Goal: Task Accomplishment & Management: Complete application form

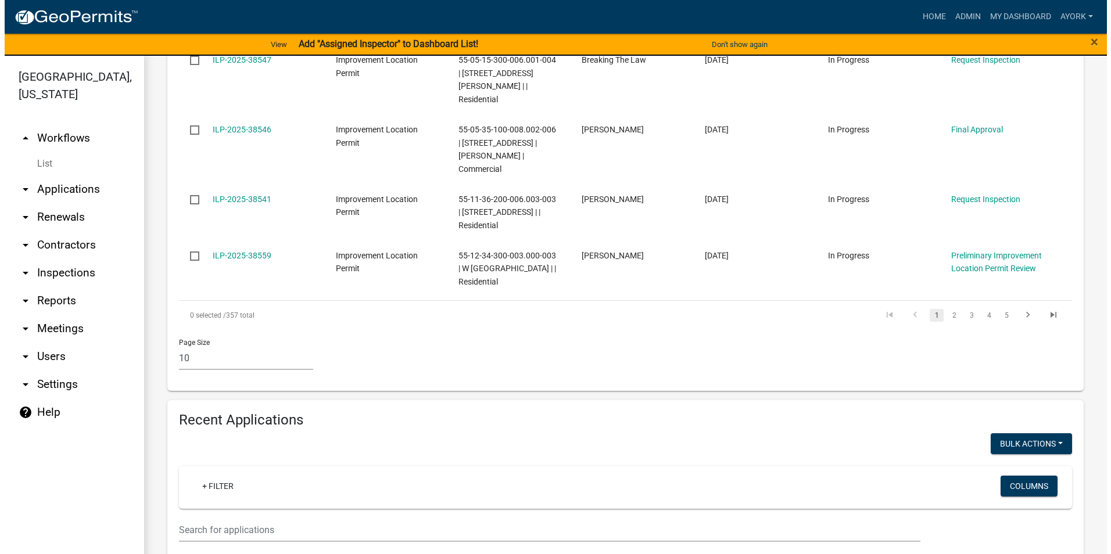
scroll to position [814, 0]
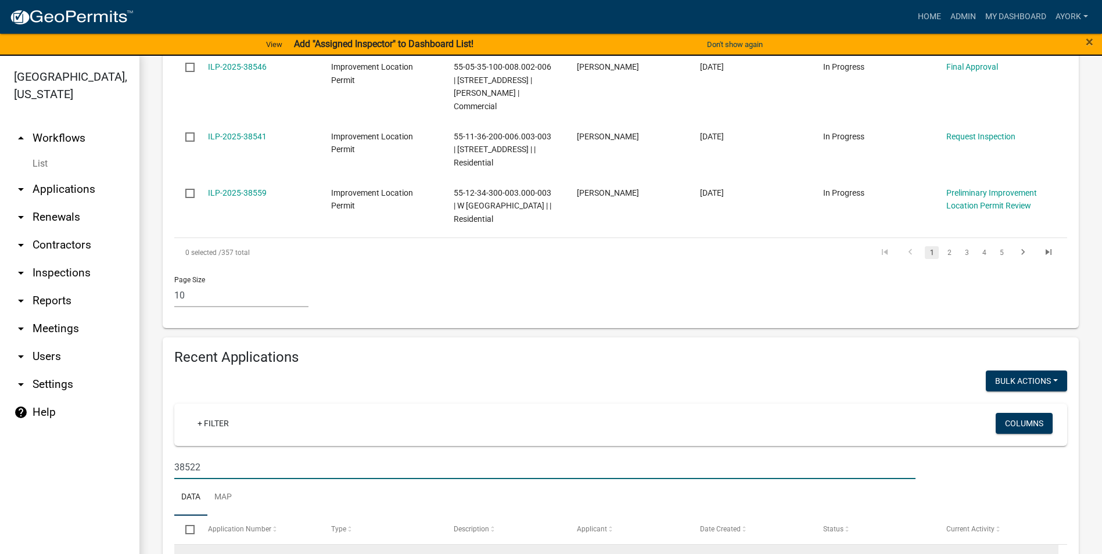
type input "38522"
click at [235, 554] on link "ILP-2025-38522" at bounding box center [237, 559] width 59 height 9
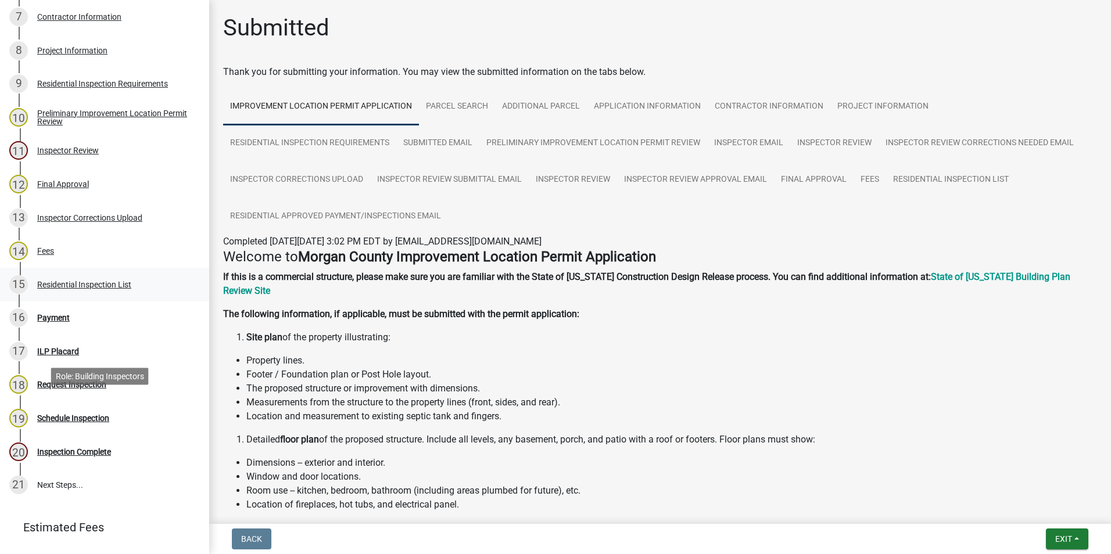
scroll to position [481, 0]
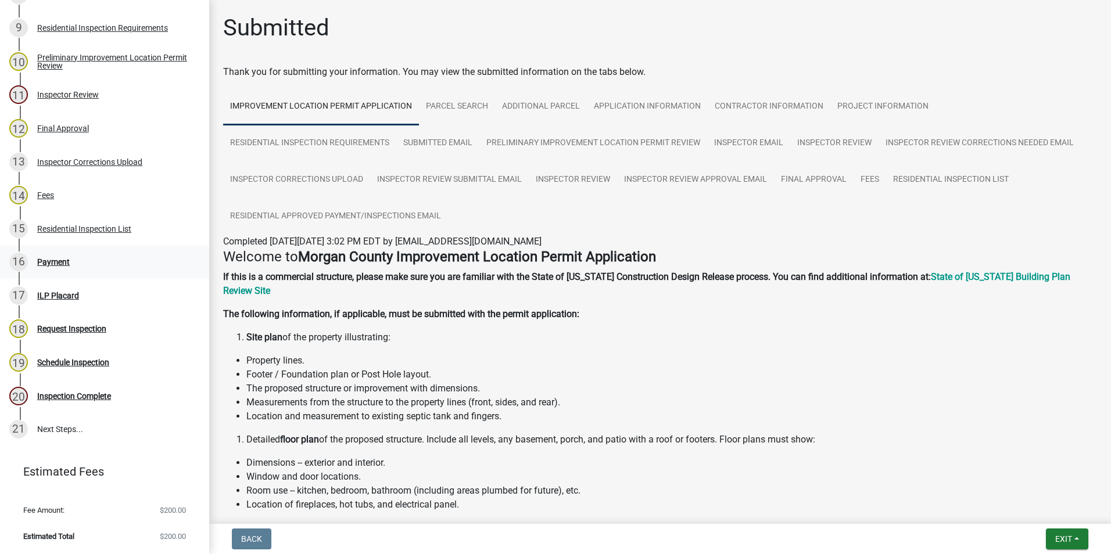
click at [62, 262] on div "Payment" at bounding box center [53, 262] width 33 height 8
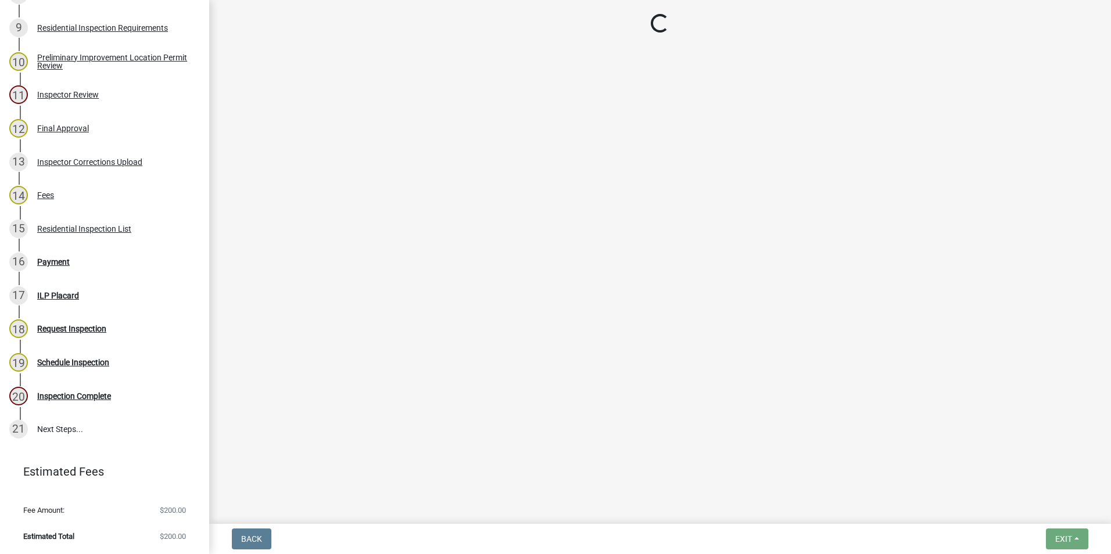
select select "3: 3"
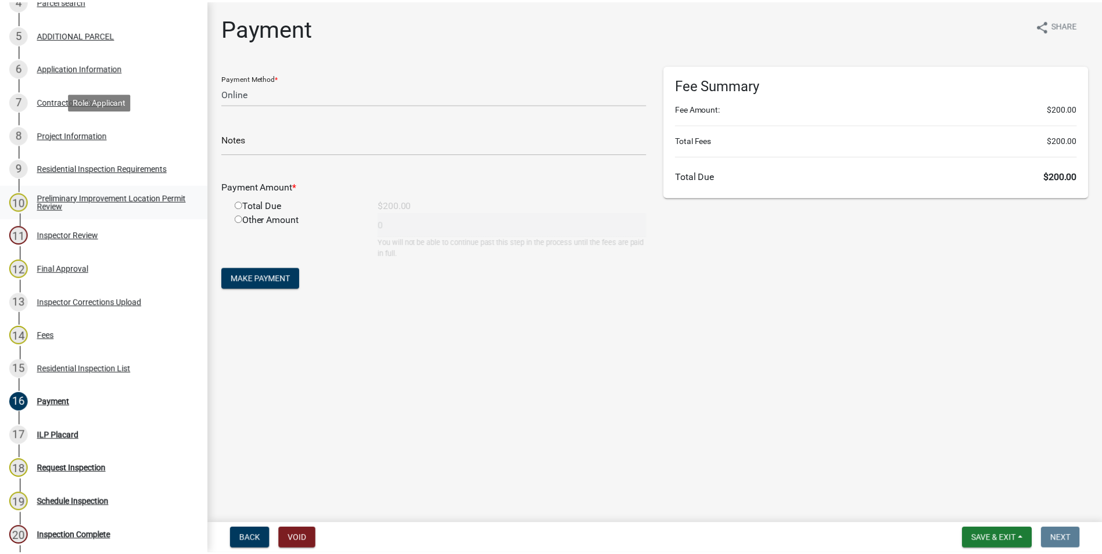
scroll to position [307, 0]
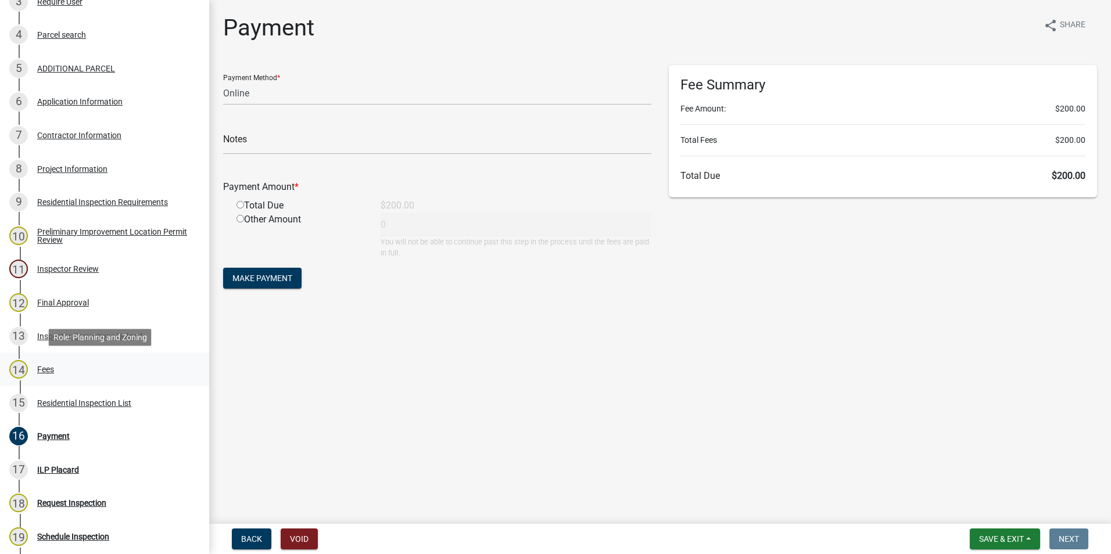
click at [52, 367] on div "Fees" at bounding box center [45, 370] width 17 height 8
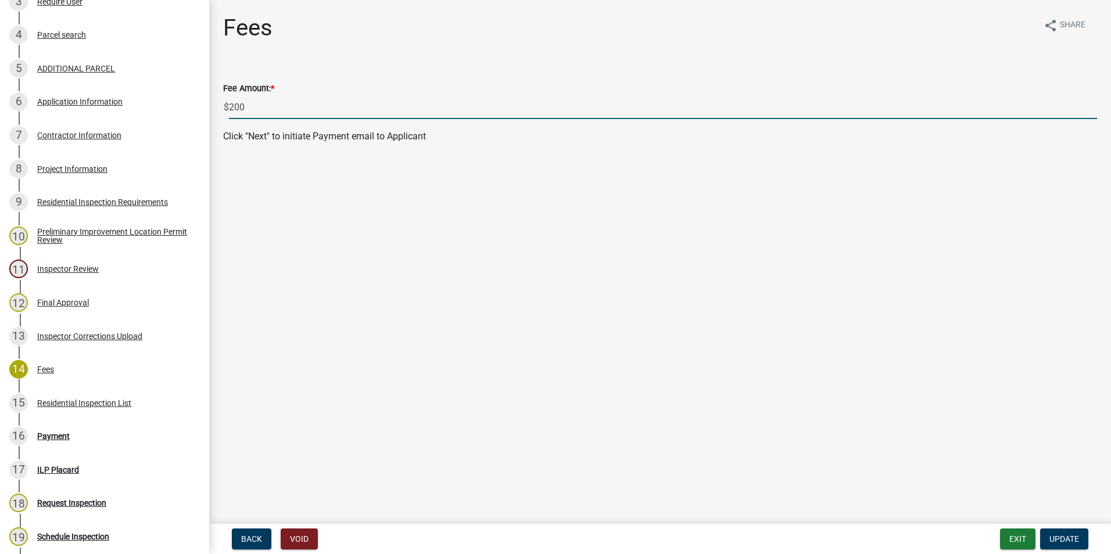
drag, startPoint x: 269, startPoint y: 108, endPoint x: 228, endPoint y: 103, distance: 41.5
click at [228, 103] on div "$ 200" at bounding box center [660, 107] width 874 height 24
type input "75.00"
drag, startPoint x: 375, startPoint y: 124, endPoint x: 377, endPoint y: 132, distance: 7.6
click at [377, 130] on wm-data-entity-input-list "Fee Amount: * $ 75.00 Click "Next" to initiate Payment email to Applicant" at bounding box center [660, 109] width 874 height 88
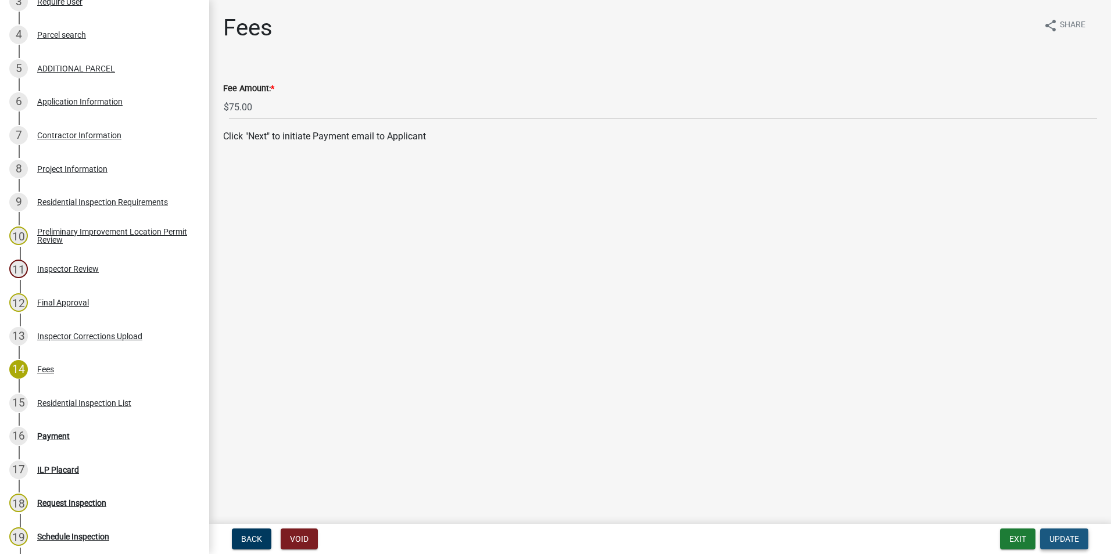
drag, startPoint x: 1067, startPoint y: 537, endPoint x: 1065, endPoint y: 518, distance: 18.7
click at [1067, 534] on button "Update" at bounding box center [1064, 539] width 48 height 21
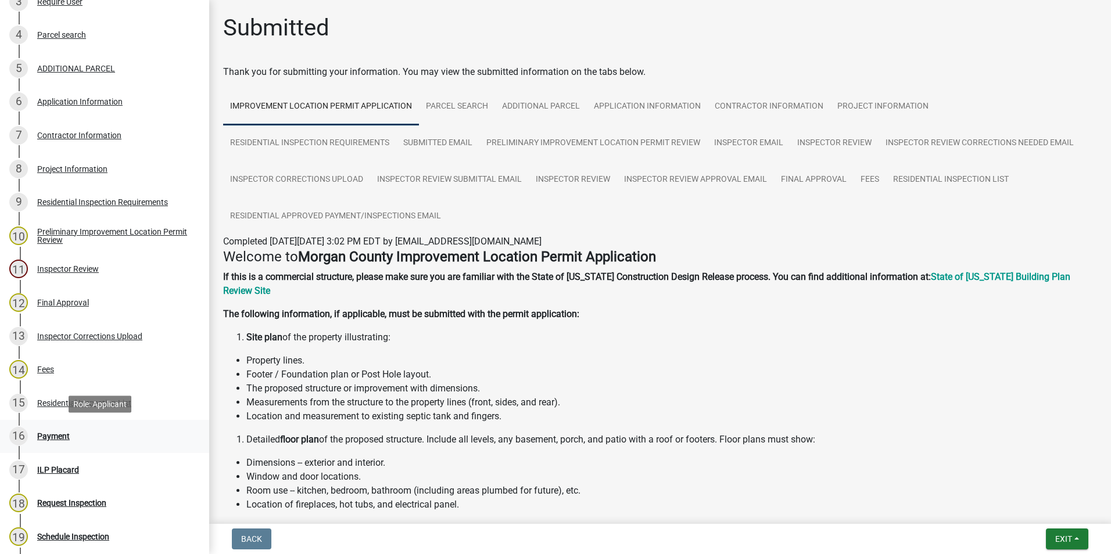
click at [53, 429] on div "16 Payment" at bounding box center [99, 436] width 181 height 19
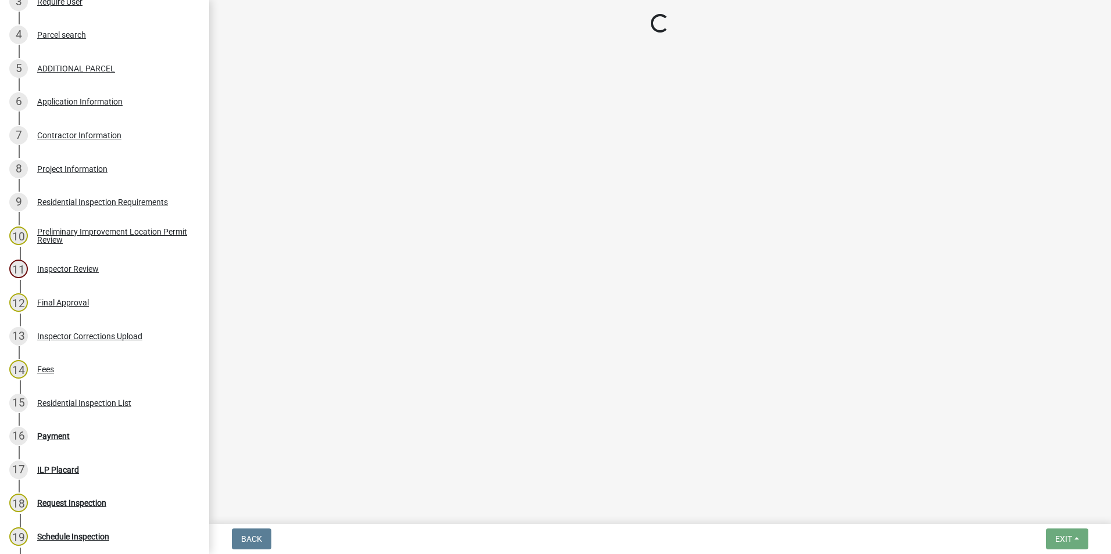
select select "3: 3"
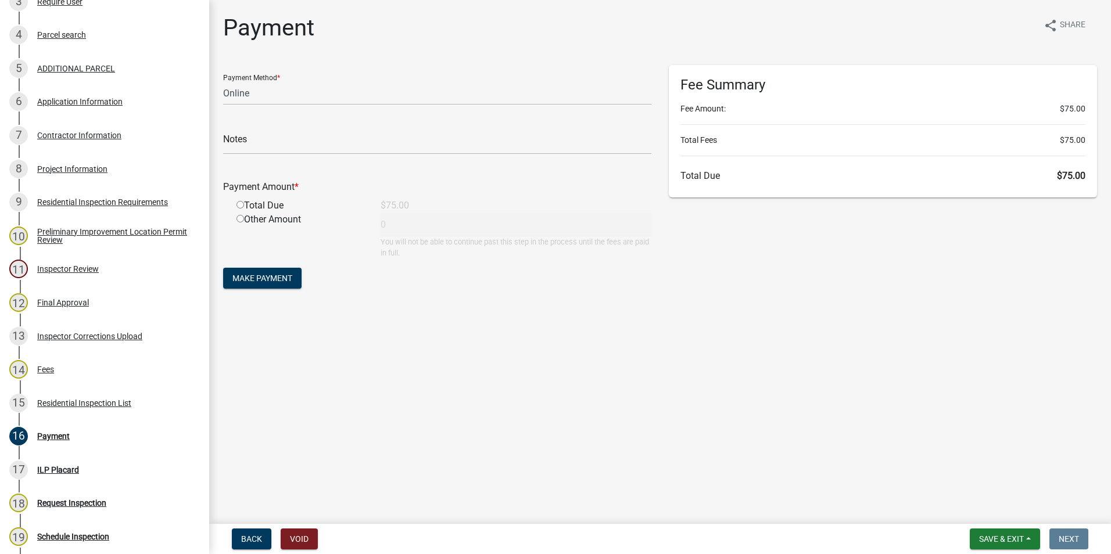
click at [241, 204] on input "radio" at bounding box center [241, 205] width 8 height 8
radio input "true"
type input "75"
click at [290, 101] on select "Credit Card POS Check Cash Online" at bounding box center [437, 93] width 428 height 24
select select "2: 1"
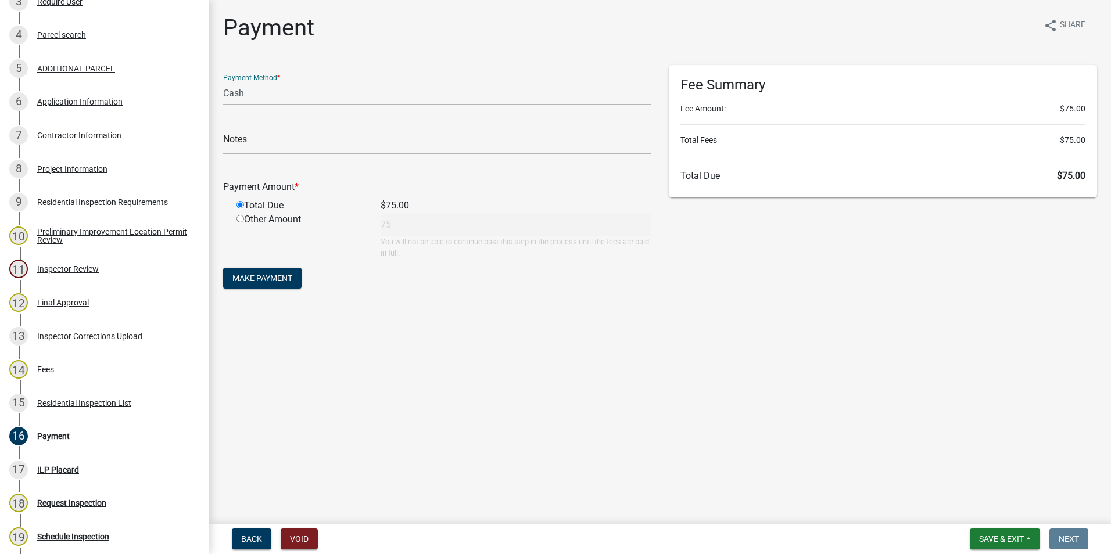
click at [223, 81] on select "Credit Card POS Check Cash Online" at bounding box center [437, 93] width 428 height 24
click at [262, 278] on span "Make Payment" at bounding box center [262, 278] width 60 height 9
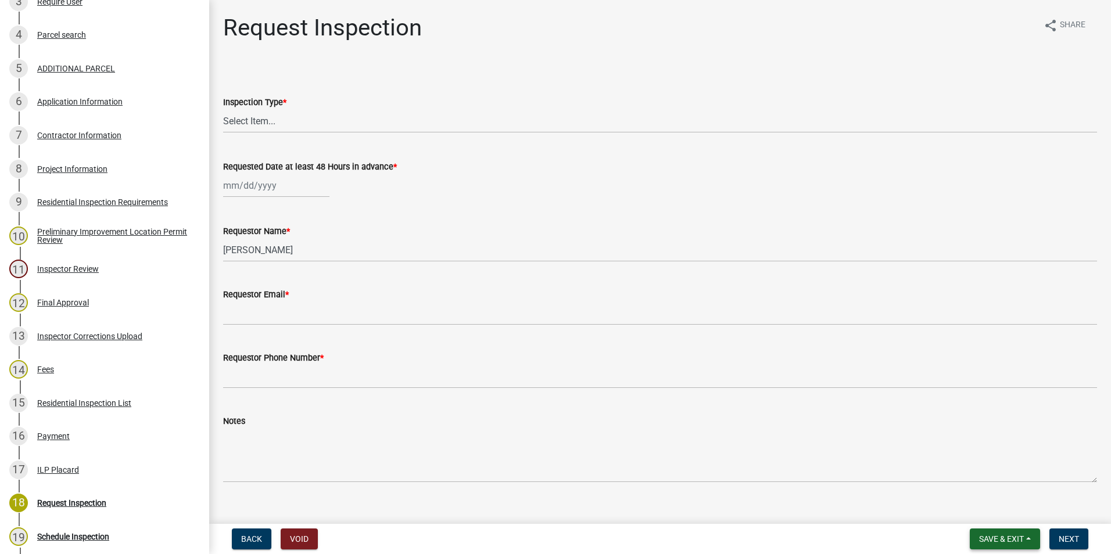
click at [1012, 536] on span "Save & Exit" at bounding box center [1001, 539] width 45 height 9
click at [997, 512] on button "Save & Exit" at bounding box center [993, 509] width 93 height 28
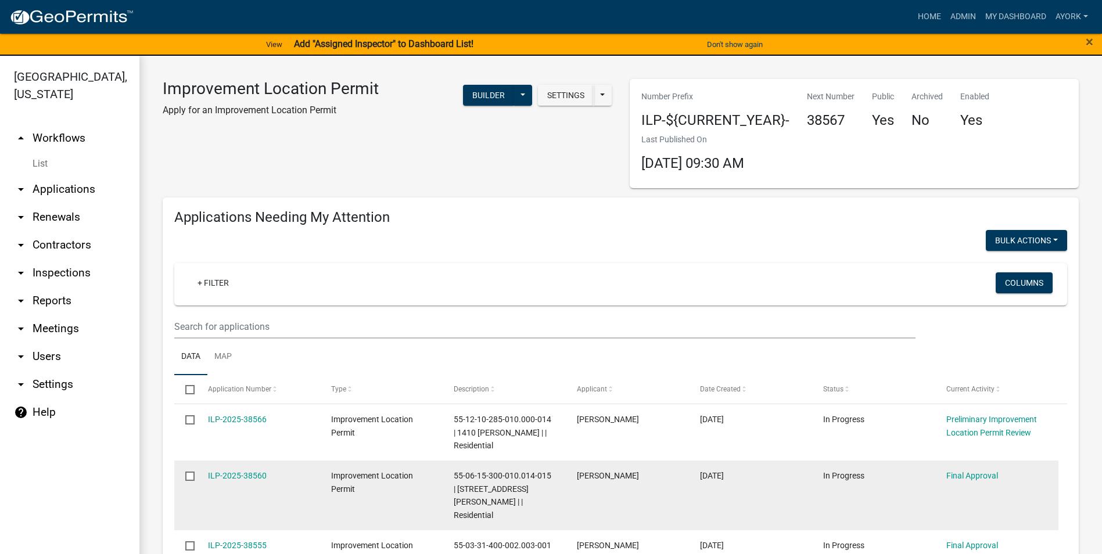
click at [997, 510] on datatable-body-cell "Final Approval" at bounding box center [997, 496] width 123 height 70
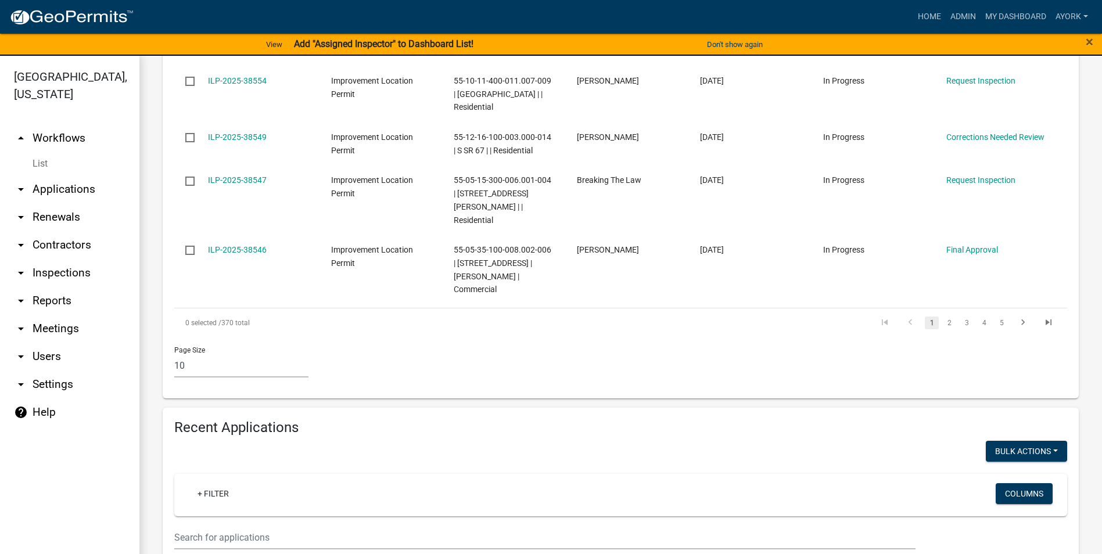
scroll to position [756, 0]
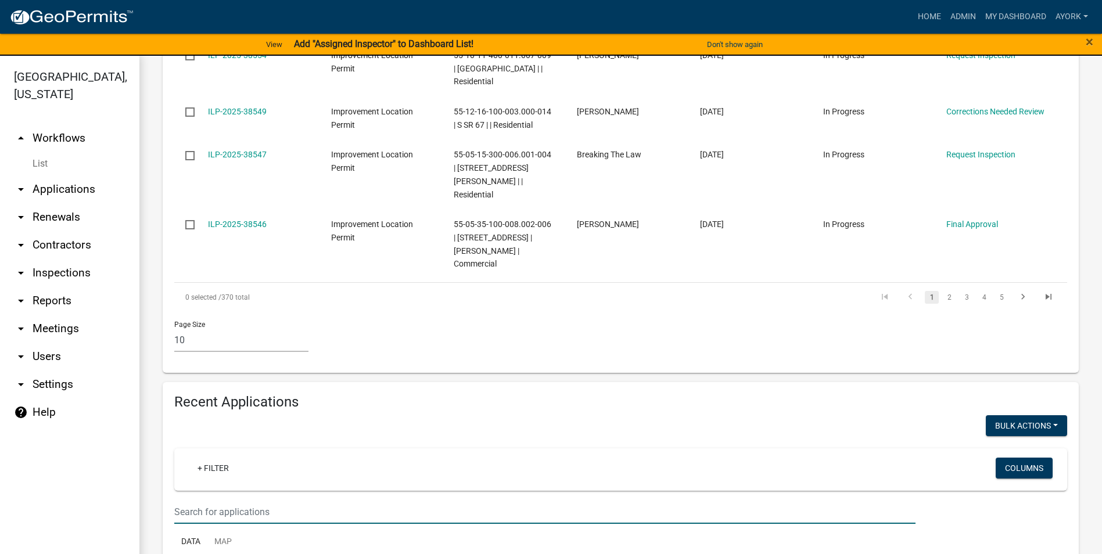
drag, startPoint x: 386, startPoint y: 435, endPoint x: 378, endPoint y: 434, distance: 8.3
click at [382, 500] on input "text" at bounding box center [545, 512] width 742 height 24
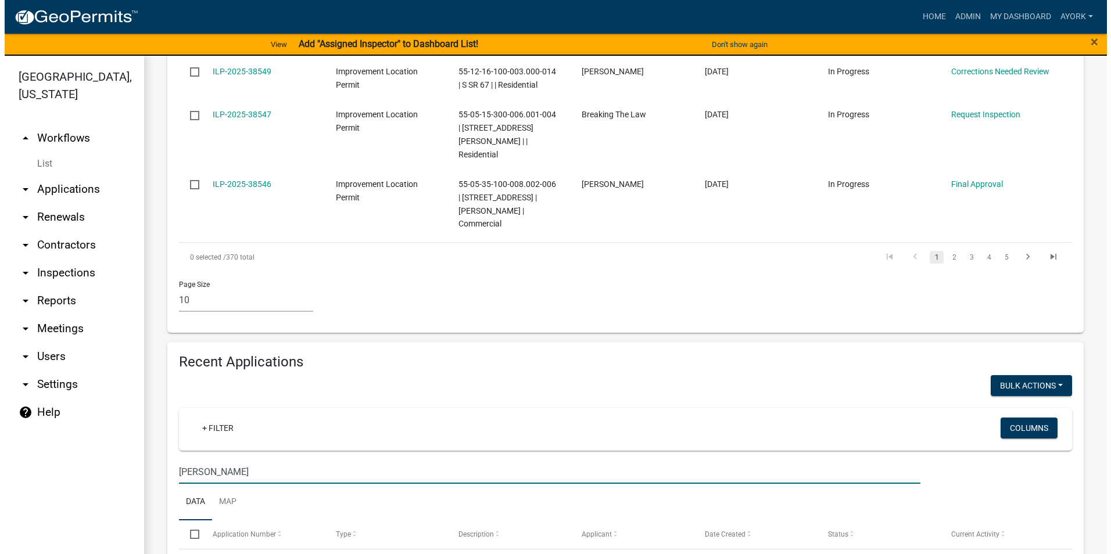
scroll to position [822, 0]
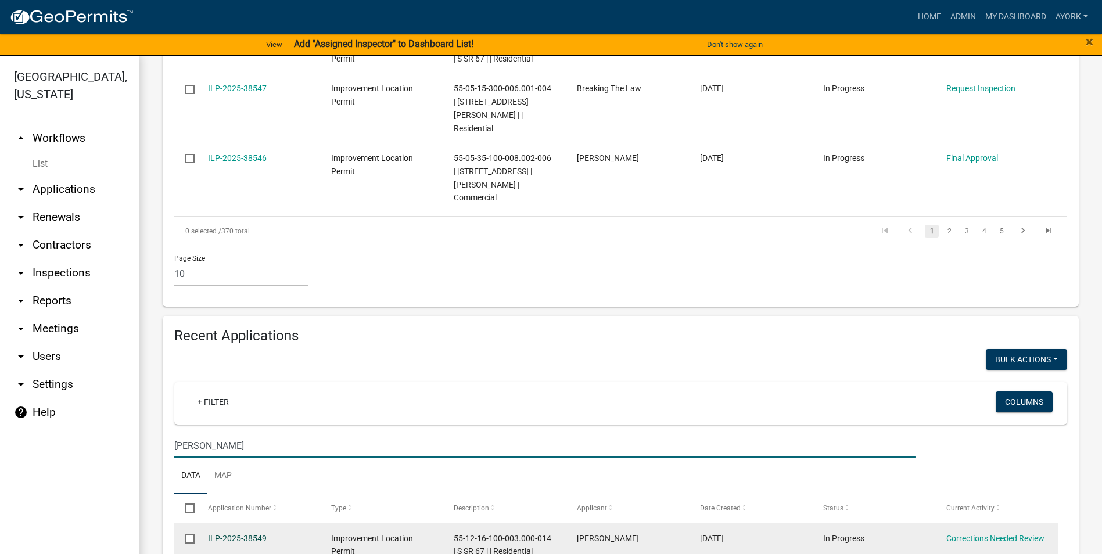
type input "[PERSON_NAME]"
click at [262, 534] on link "ILP-2025-38549" at bounding box center [237, 538] width 59 height 9
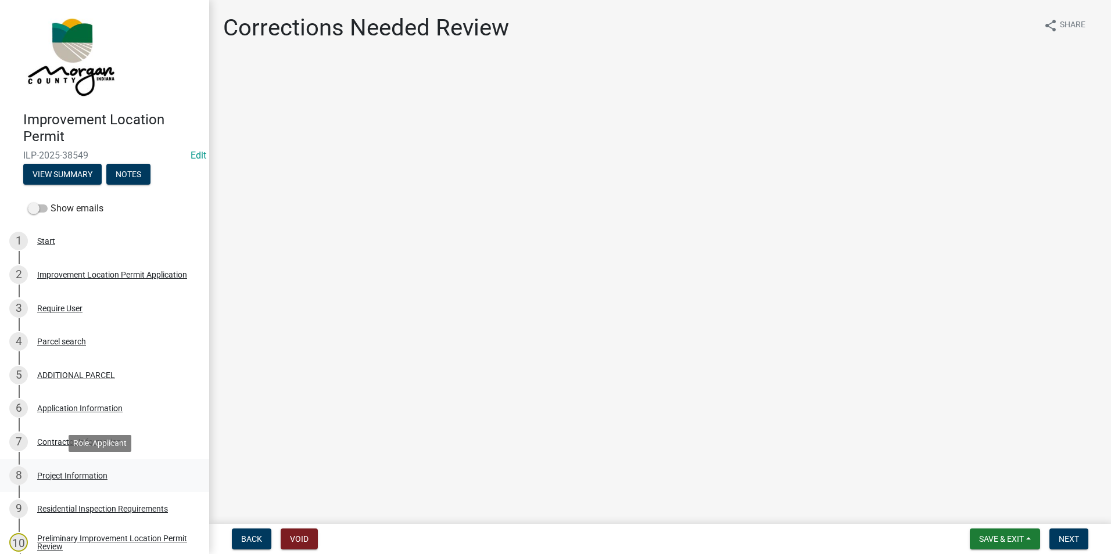
click at [68, 479] on div "Project Information" at bounding box center [72, 476] width 70 height 8
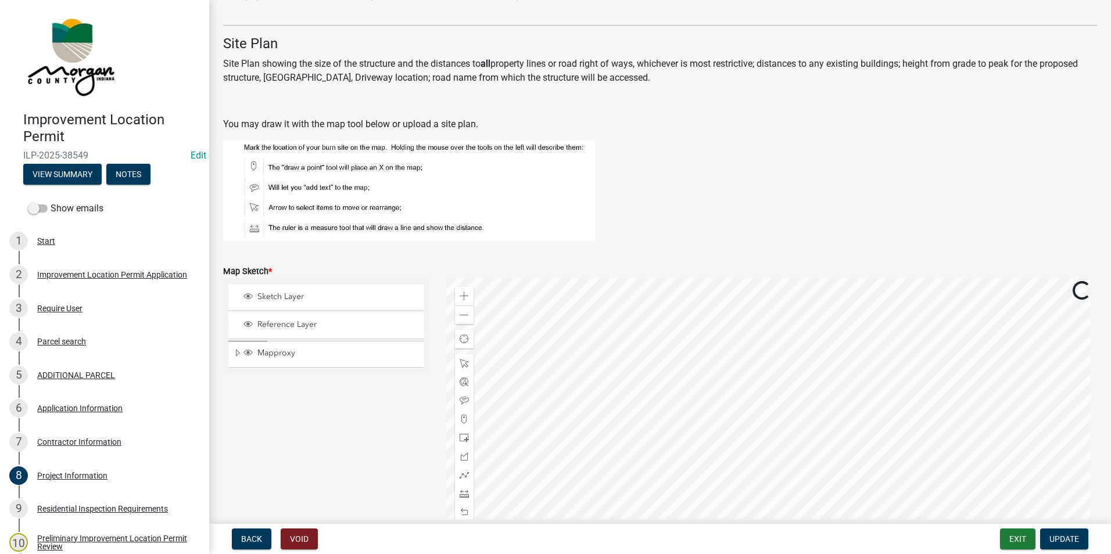
scroll to position [2325, 0]
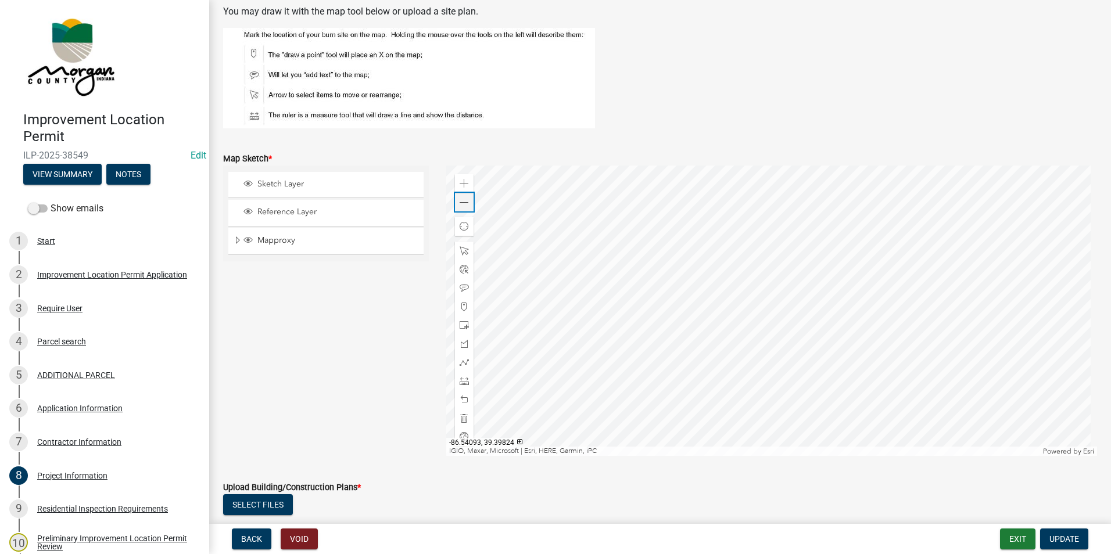
click at [462, 206] on span at bounding box center [464, 202] width 9 height 9
click at [466, 413] on div at bounding box center [464, 418] width 19 height 19
click at [460, 324] on span at bounding box center [464, 325] width 9 height 9
click at [764, 323] on div at bounding box center [771, 311] width 651 height 291
click at [465, 381] on span at bounding box center [464, 381] width 9 height 9
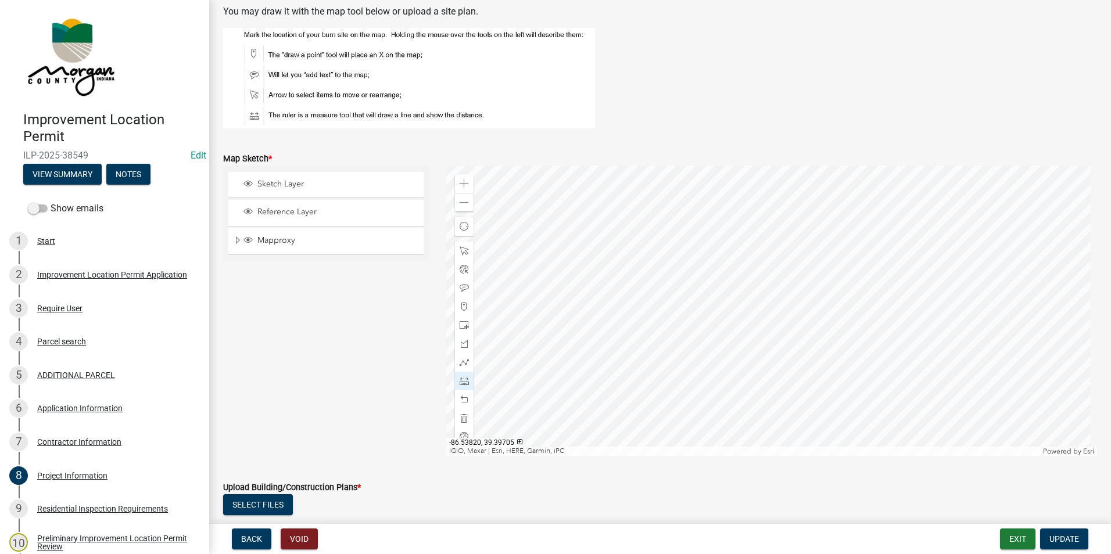
click at [764, 345] on div at bounding box center [771, 311] width 651 height 291
click at [466, 423] on span at bounding box center [464, 418] width 9 height 9
click at [779, 340] on div at bounding box center [771, 311] width 651 height 291
click at [767, 339] on div at bounding box center [771, 311] width 651 height 291
click at [767, 327] on div at bounding box center [771, 311] width 651 height 291
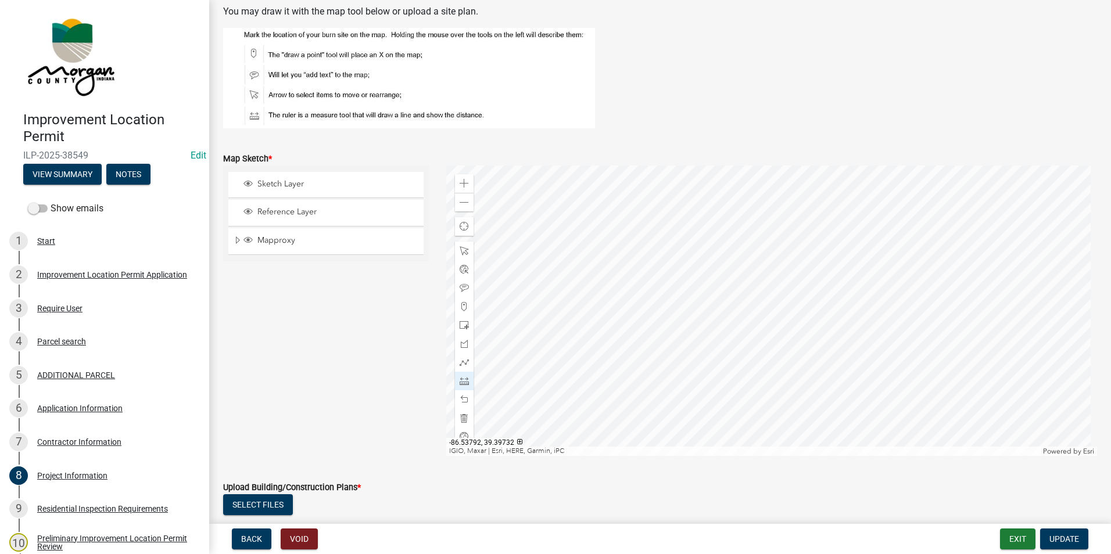
click at [779, 327] on div at bounding box center [771, 311] width 651 height 291
click at [779, 339] on div at bounding box center [771, 311] width 651 height 291
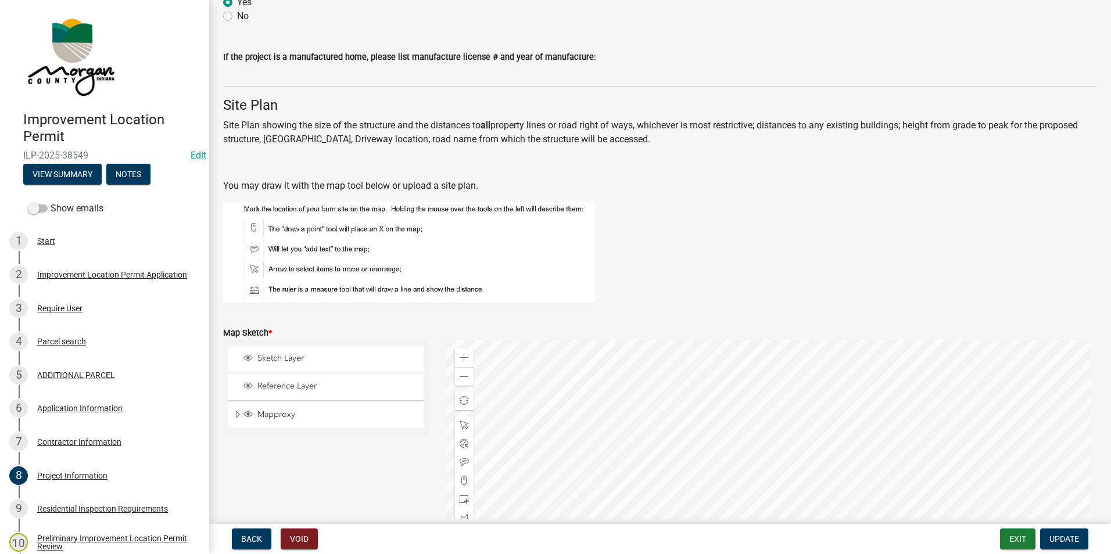
scroll to position [2383, 0]
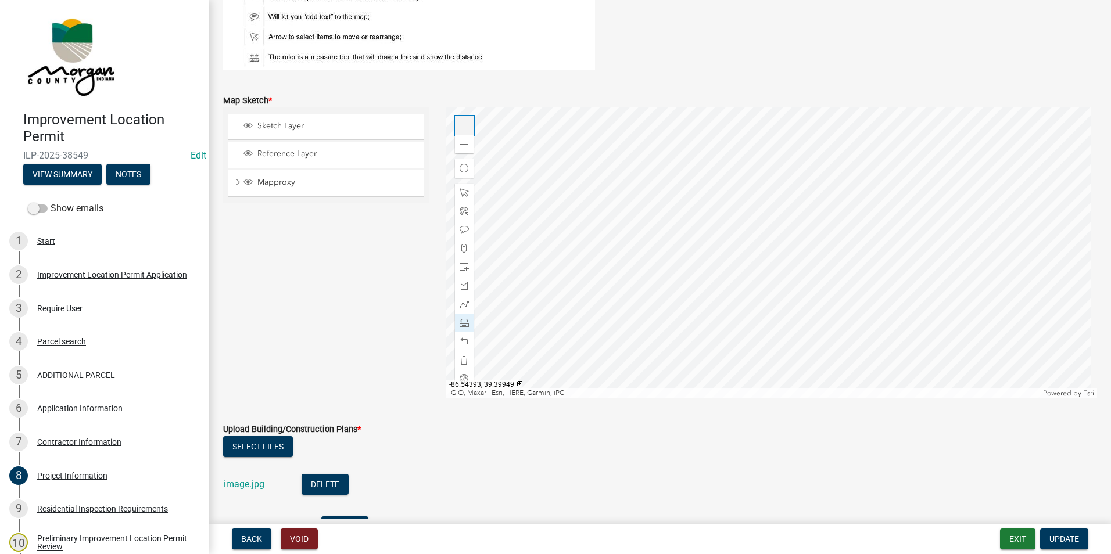
click at [460, 122] on span at bounding box center [464, 125] width 9 height 9
click at [457, 139] on div "Zoom out" at bounding box center [464, 144] width 19 height 19
click at [817, 314] on div at bounding box center [771, 253] width 651 height 291
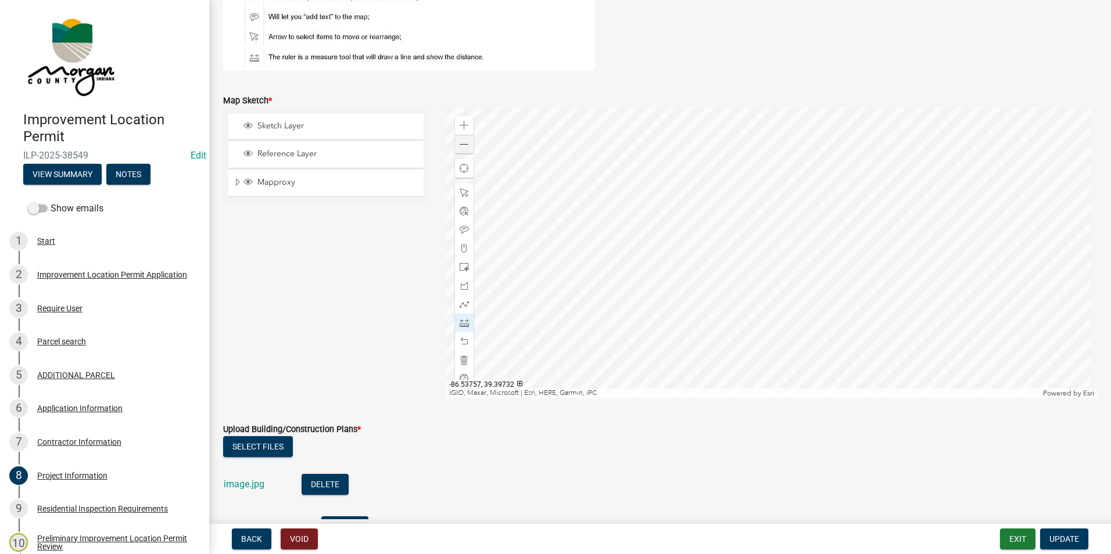
click at [894, 315] on div at bounding box center [771, 253] width 651 height 291
click at [819, 315] on div at bounding box center [771, 253] width 651 height 291
click at [812, 293] on div at bounding box center [771, 253] width 651 height 291
click at [826, 196] on div at bounding box center [771, 253] width 651 height 291
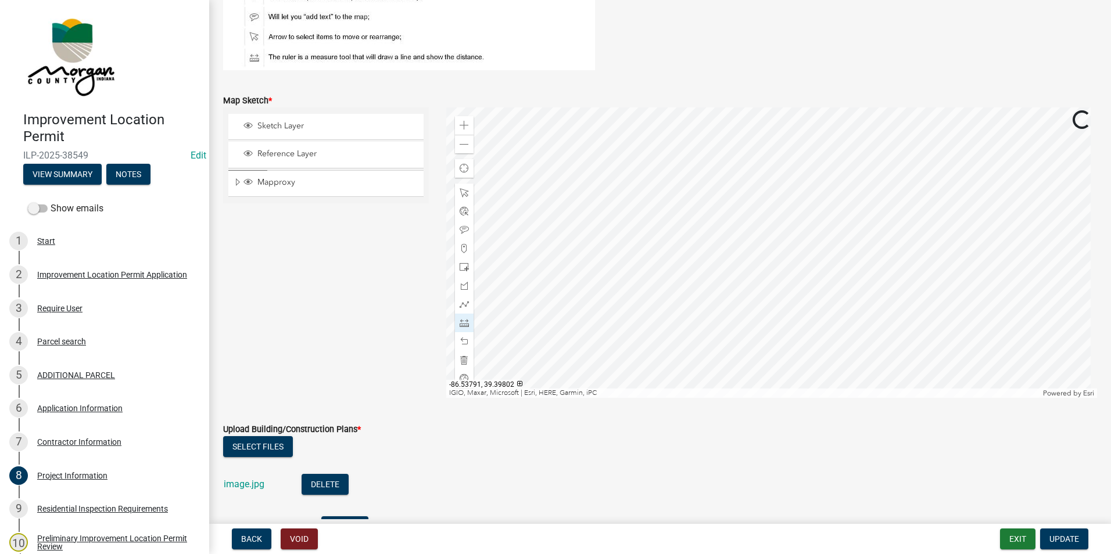
click at [826, 196] on div at bounding box center [771, 253] width 651 height 291
click at [878, 231] on div at bounding box center [771, 253] width 651 height 291
click at [897, 246] on div at bounding box center [771, 253] width 651 height 291
click at [897, 242] on div at bounding box center [771, 253] width 651 height 291
click at [855, 296] on div at bounding box center [771, 253] width 651 height 291
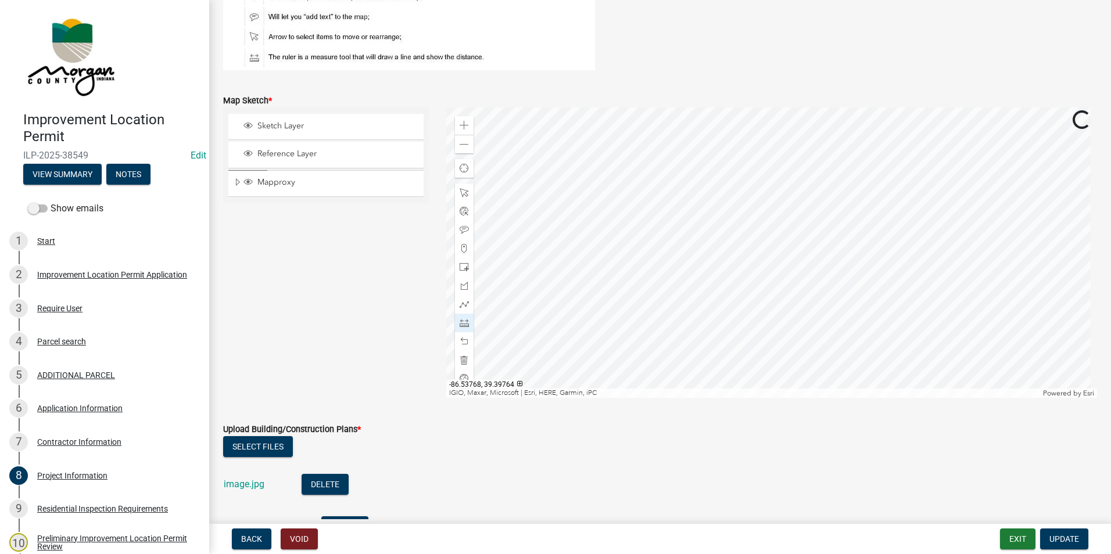
click at [894, 225] on div at bounding box center [771, 253] width 651 height 291
click at [463, 357] on span at bounding box center [464, 360] width 9 height 9
click at [461, 322] on span at bounding box center [464, 322] width 9 height 9
click at [772, 117] on div at bounding box center [771, 253] width 651 height 291
click at [771, 182] on div at bounding box center [771, 253] width 651 height 291
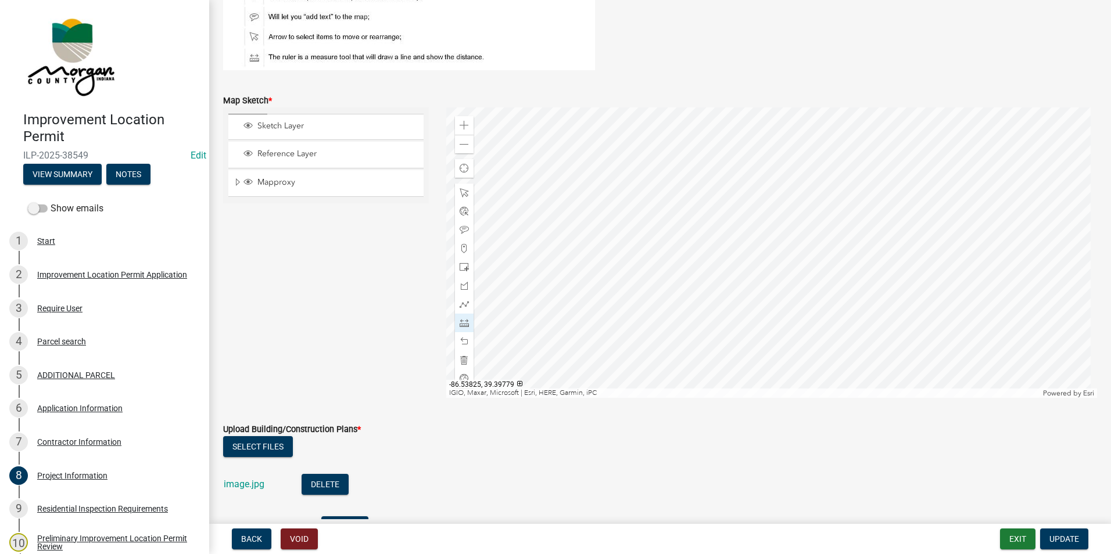
click at [771, 182] on div at bounding box center [771, 253] width 651 height 291
click at [772, 228] on div at bounding box center [771, 253] width 651 height 291
click at [819, 228] on div at bounding box center [771, 253] width 651 height 291
click at [818, 181] on div at bounding box center [771, 253] width 651 height 291
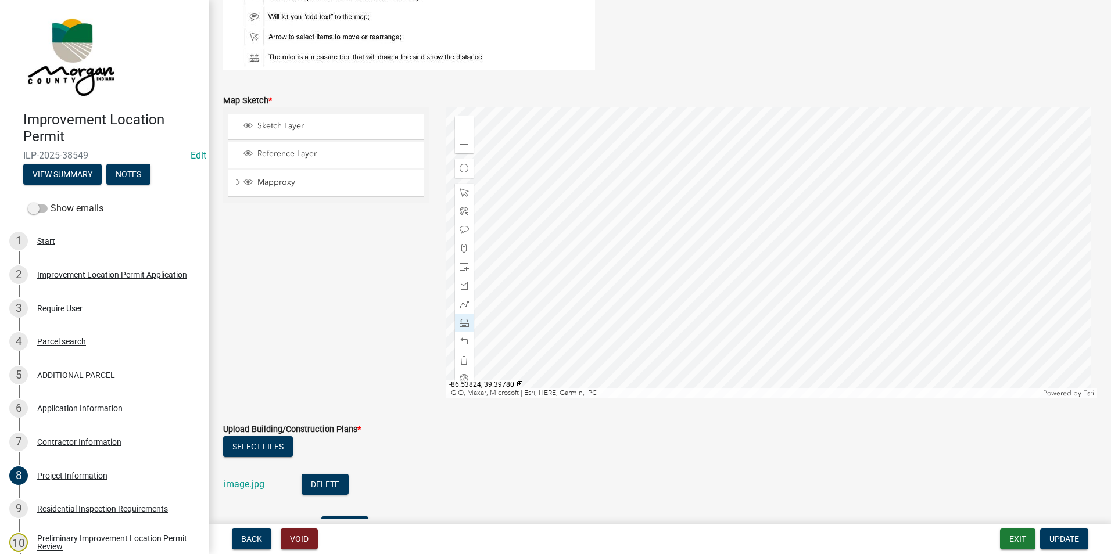
click at [774, 181] on div at bounding box center [771, 253] width 651 height 291
click at [817, 181] on div at bounding box center [771, 253] width 651 height 291
click at [919, 181] on div at bounding box center [771, 253] width 651 height 291
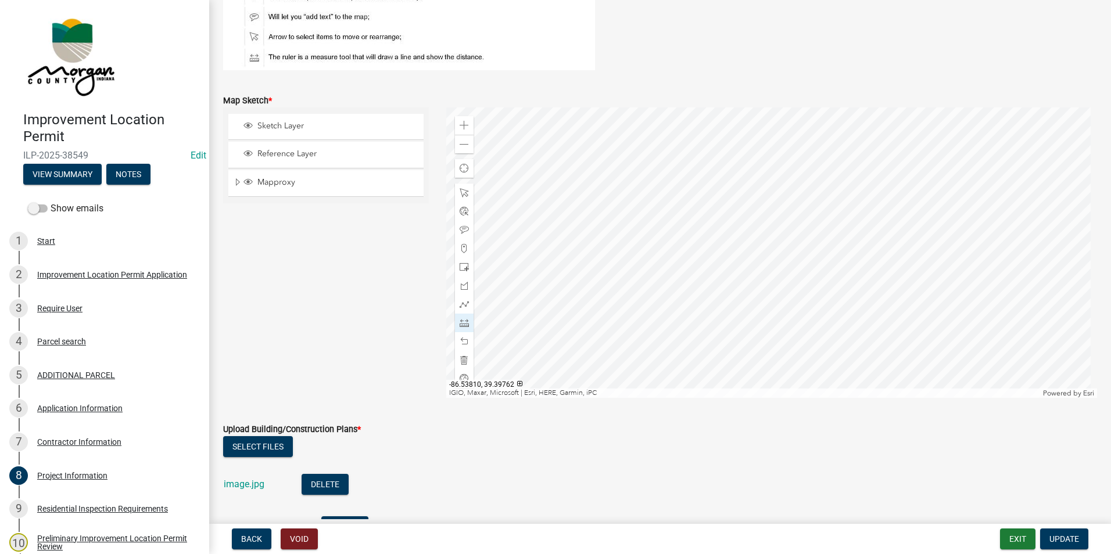
scroll to position [2499, 0]
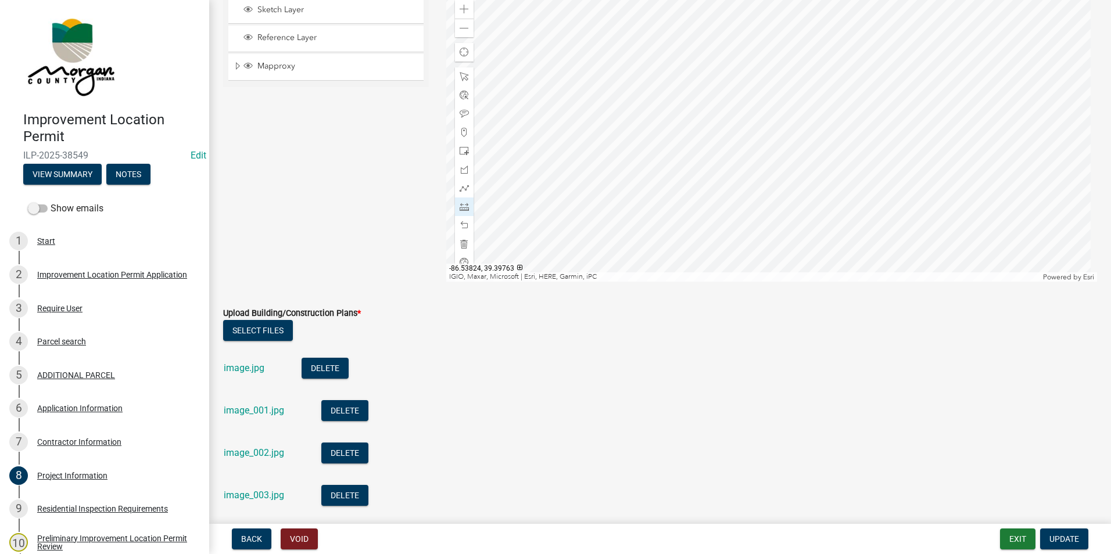
click at [773, 111] on div at bounding box center [771, 136] width 651 height 291
click at [638, 112] on div at bounding box center [771, 136] width 651 height 291
click at [819, 112] on div at bounding box center [771, 136] width 651 height 291
click at [463, 30] on span at bounding box center [464, 28] width 9 height 9
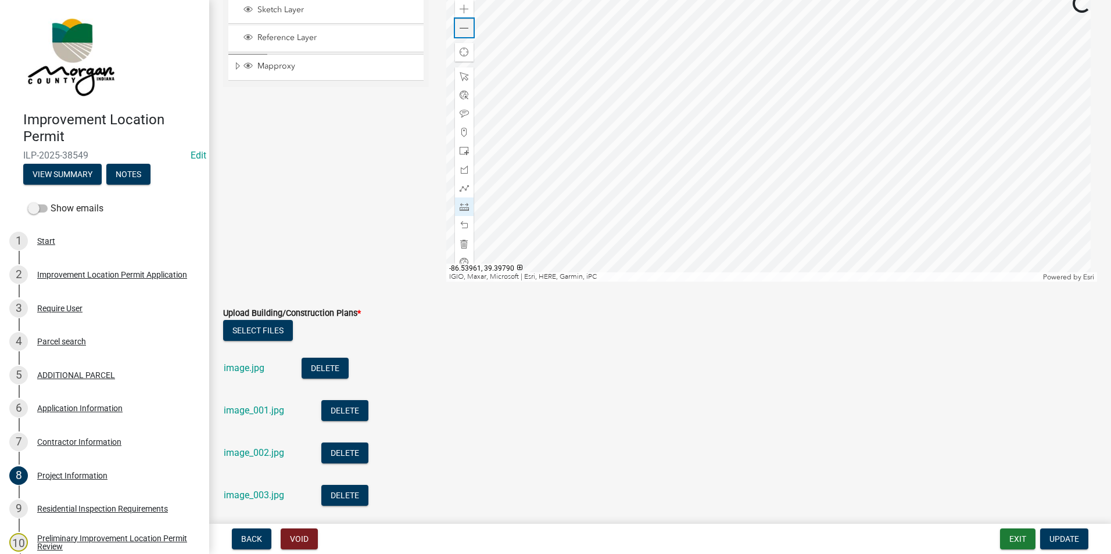
click at [463, 30] on span at bounding box center [464, 28] width 9 height 9
click at [776, 228] on div at bounding box center [771, 136] width 651 height 291
click at [1075, 533] on button "Update" at bounding box center [1064, 539] width 48 height 21
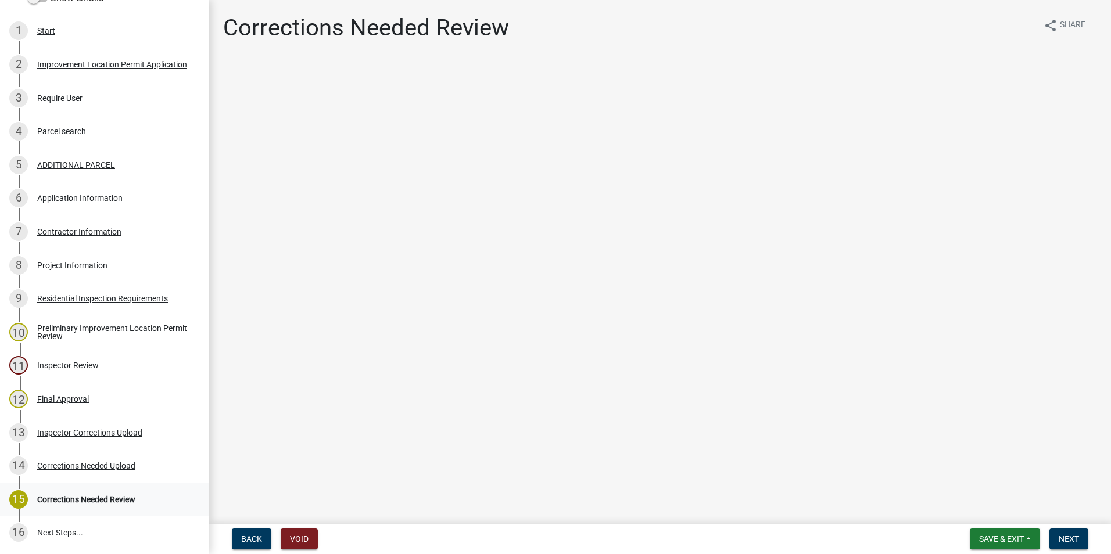
scroll to position [288, 0]
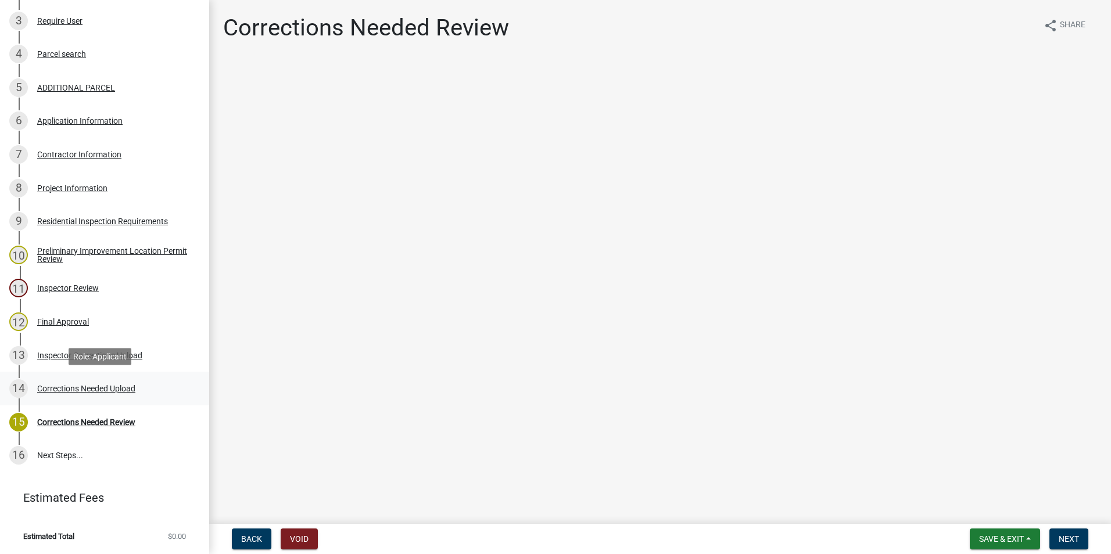
click at [66, 385] on div "Corrections Needed Upload" at bounding box center [86, 389] width 98 height 8
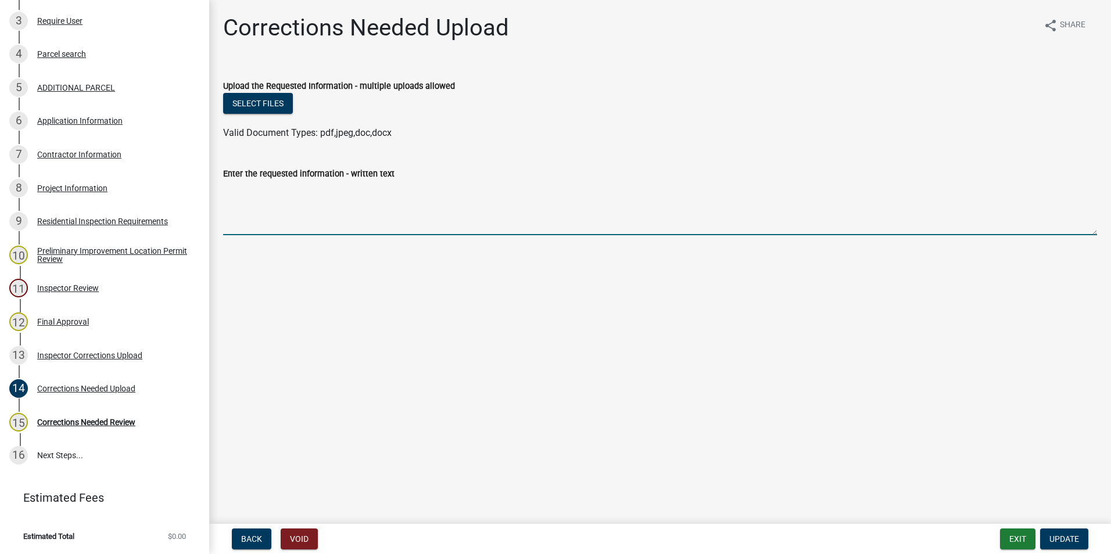
click at [273, 208] on textarea "Enter the requested information - written text" at bounding box center [660, 208] width 874 height 55
type textarea "I have drawn it in on the aerial under project information. AY"
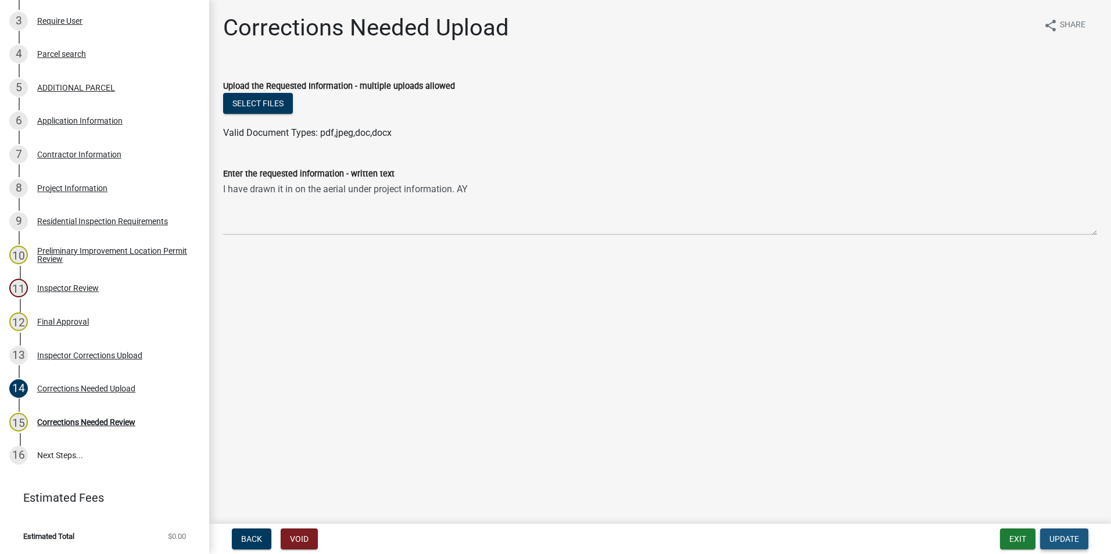
click at [1069, 536] on span "Update" at bounding box center [1065, 539] width 30 height 9
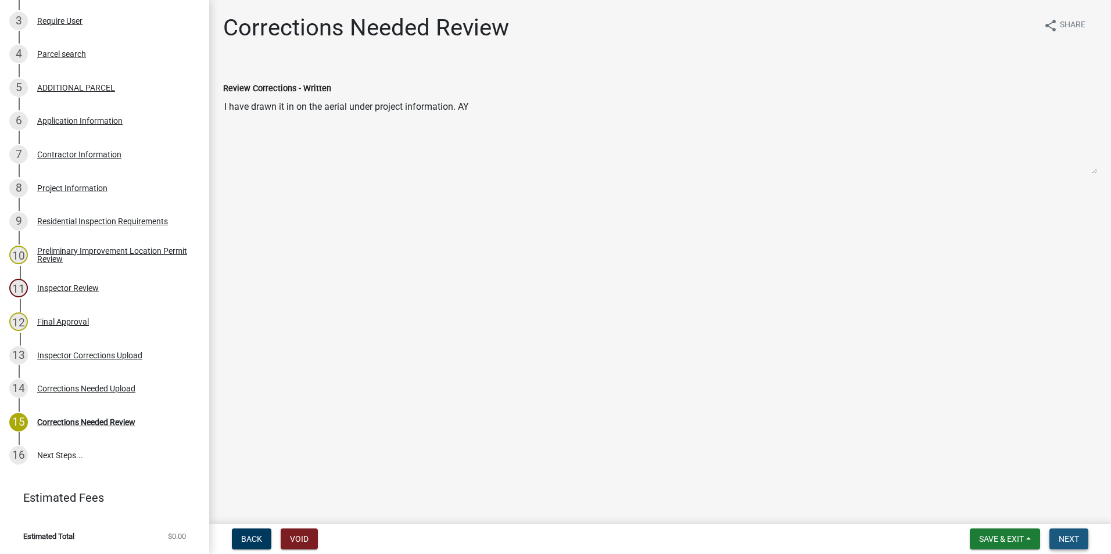
click at [1065, 538] on span "Next" at bounding box center [1069, 539] width 20 height 9
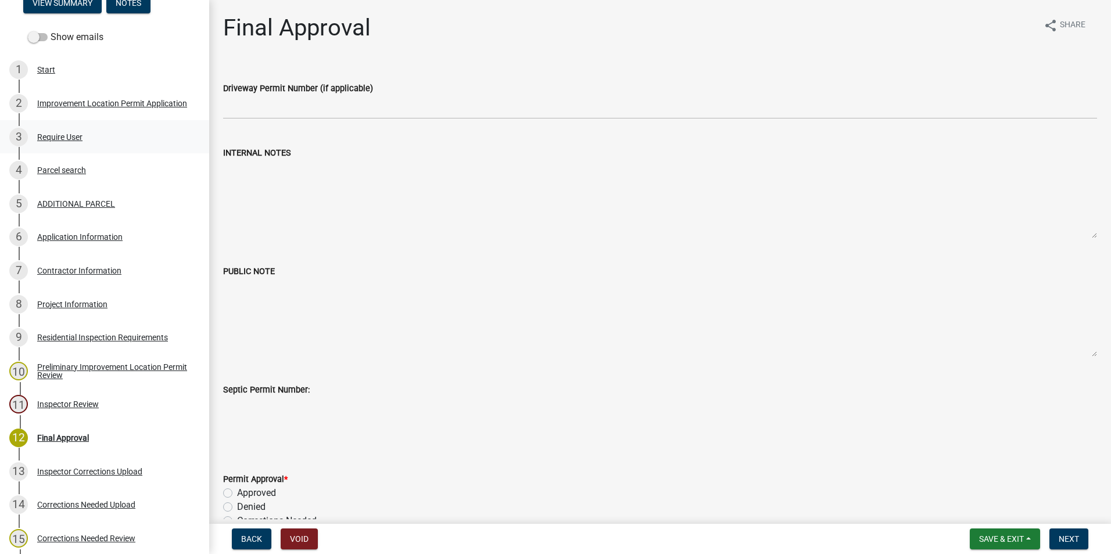
scroll to position [171, 0]
click at [88, 236] on div "Application Information" at bounding box center [79, 237] width 85 height 8
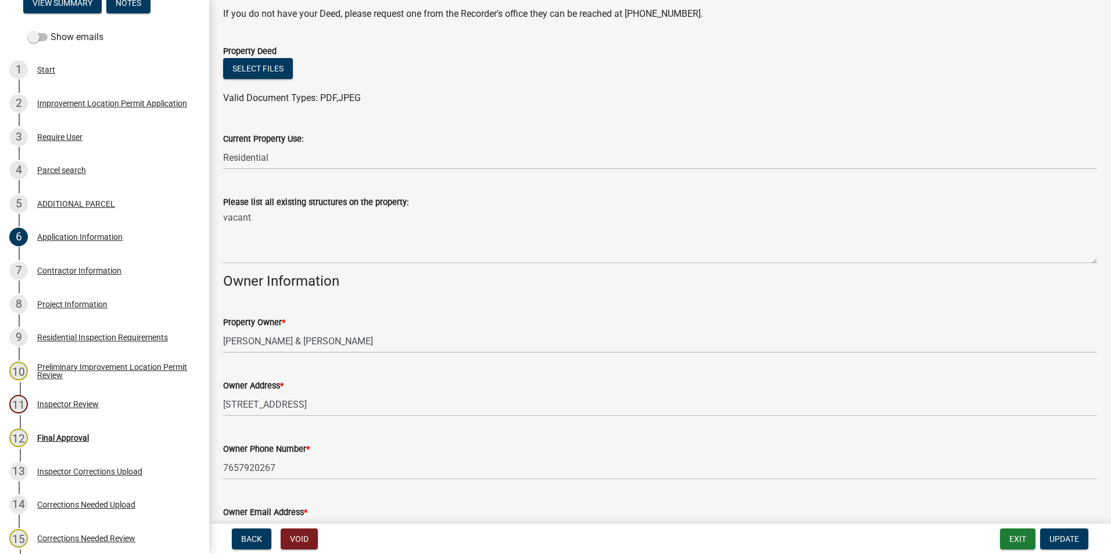
scroll to position [349, 0]
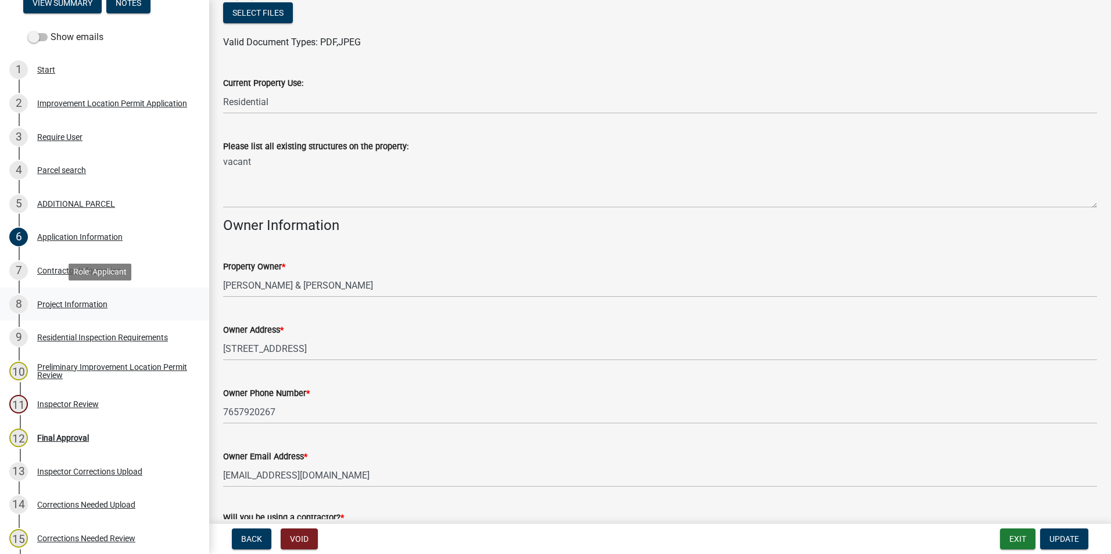
click at [79, 301] on div "Project Information" at bounding box center [72, 304] width 70 height 8
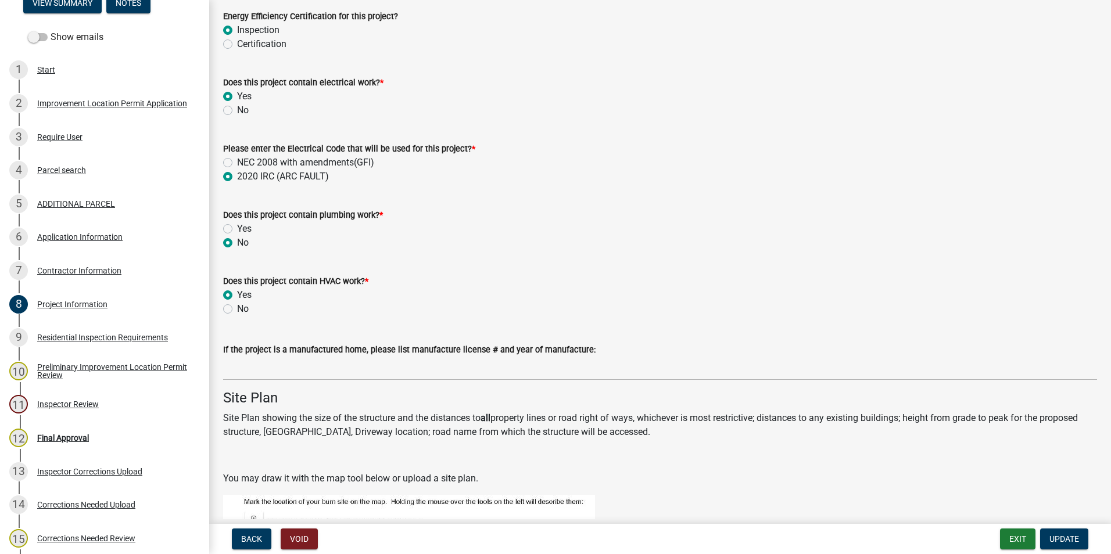
scroll to position [1860, 0]
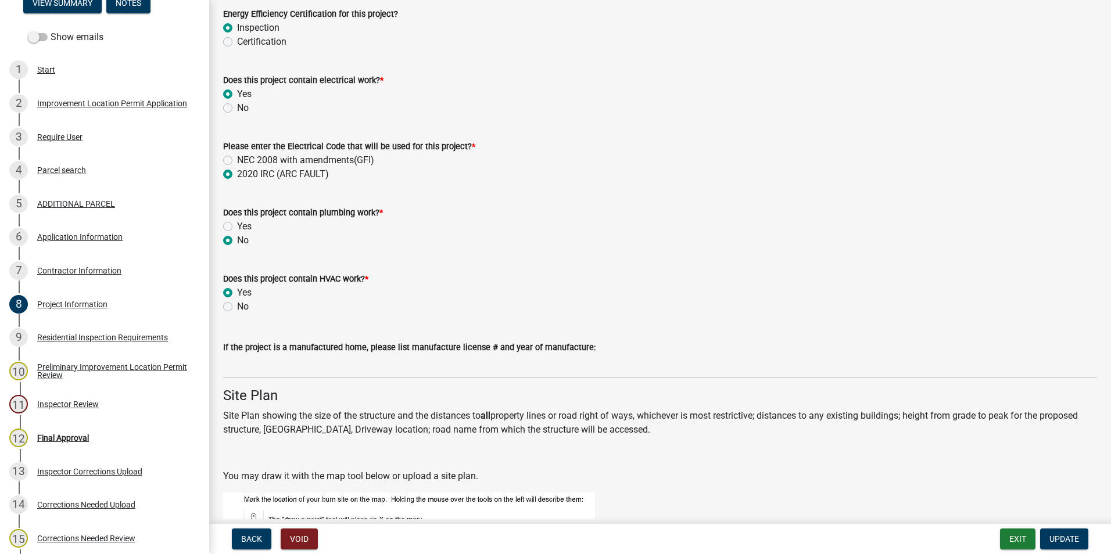
click at [237, 226] on label "Yes" at bounding box center [244, 227] width 15 height 14
click at [237, 226] on input "Yes" at bounding box center [241, 224] width 8 height 8
radio input "true"
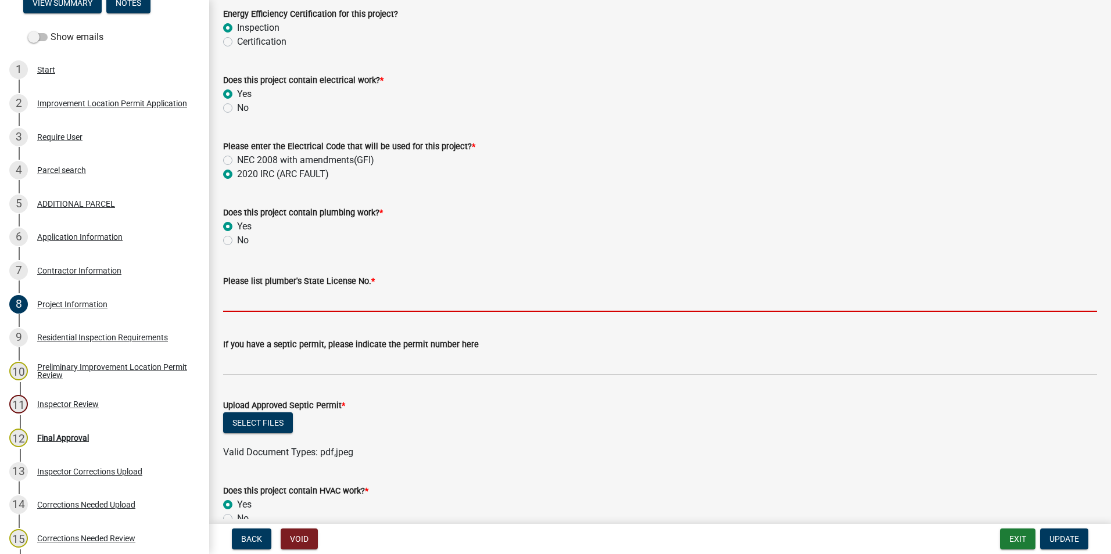
click at [284, 299] on input "Please list plumber's State License No. *" at bounding box center [660, 300] width 874 height 24
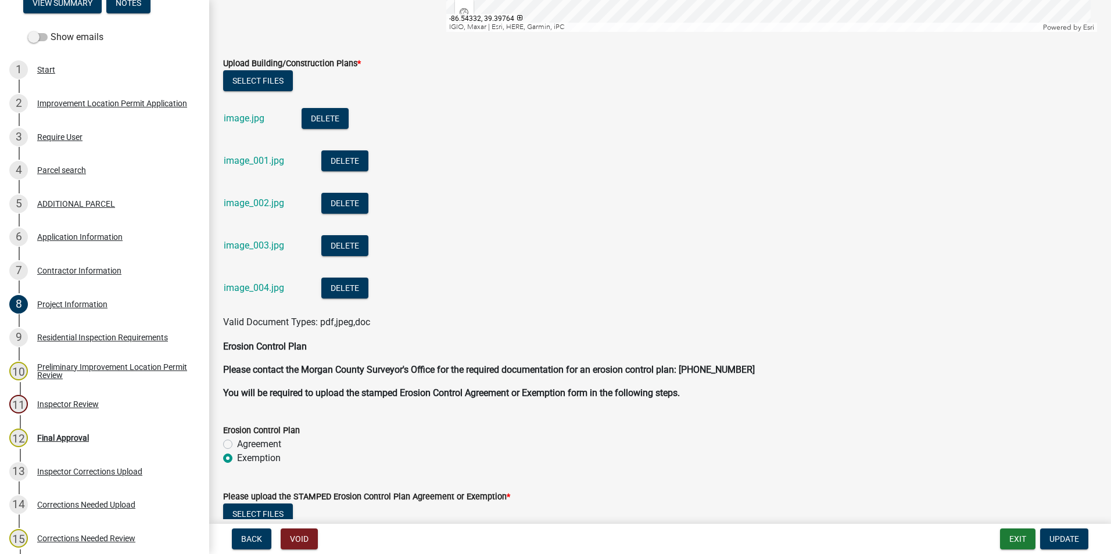
scroll to position [2881, 0]
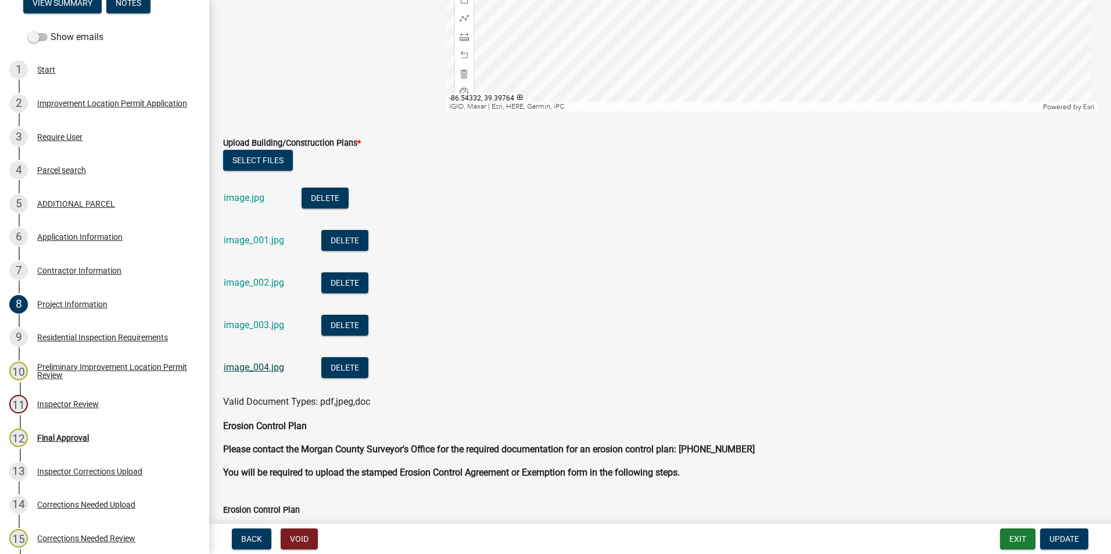
type input "0"
click at [255, 367] on link "image_004.jpg" at bounding box center [254, 367] width 60 height 11
click at [270, 324] on link "image_003.jpg" at bounding box center [254, 325] width 60 height 11
click at [249, 279] on link "image_002.jpg" at bounding box center [254, 282] width 60 height 11
click at [259, 237] on link "image_001.jpg" at bounding box center [254, 240] width 60 height 11
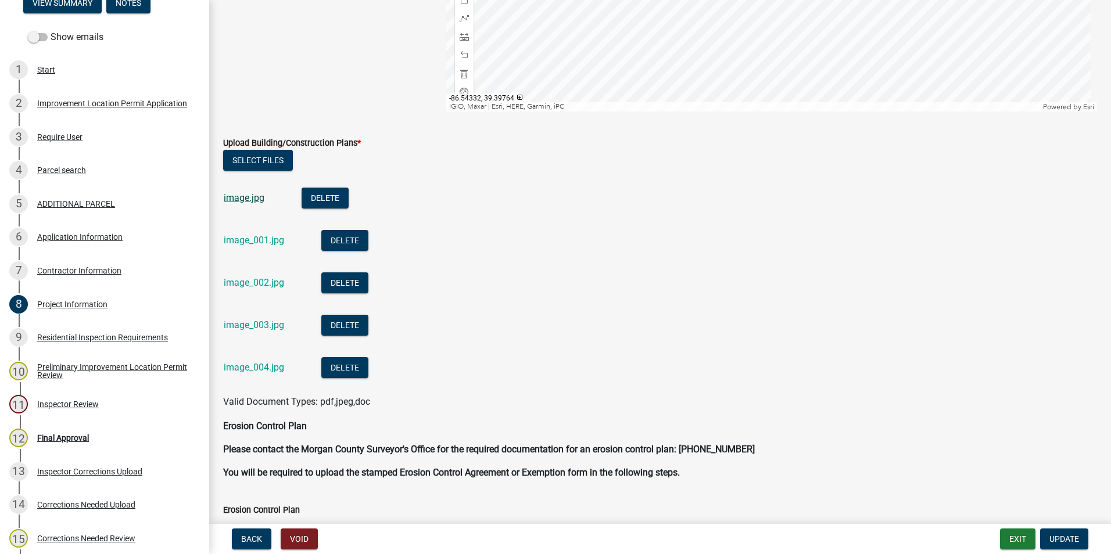
click at [249, 198] on link "image.jpg" at bounding box center [244, 197] width 41 height 11
click at [257, 159] on button "Select files" at bounding box center [258, 160] width 70 height 21
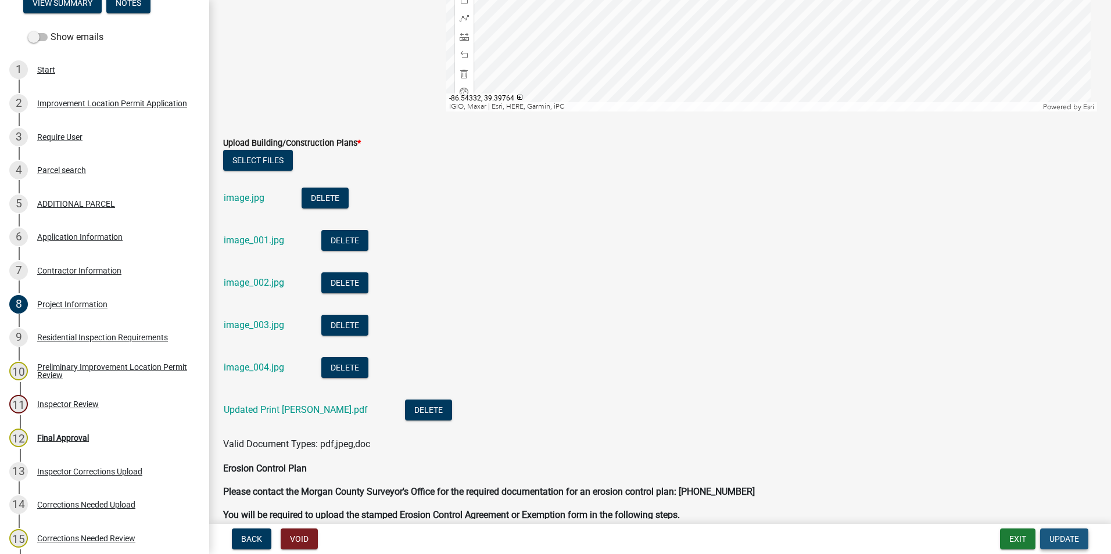
click at [1047, 535] on button "Update" at bounding box center [1064, 539] width 48 height 21
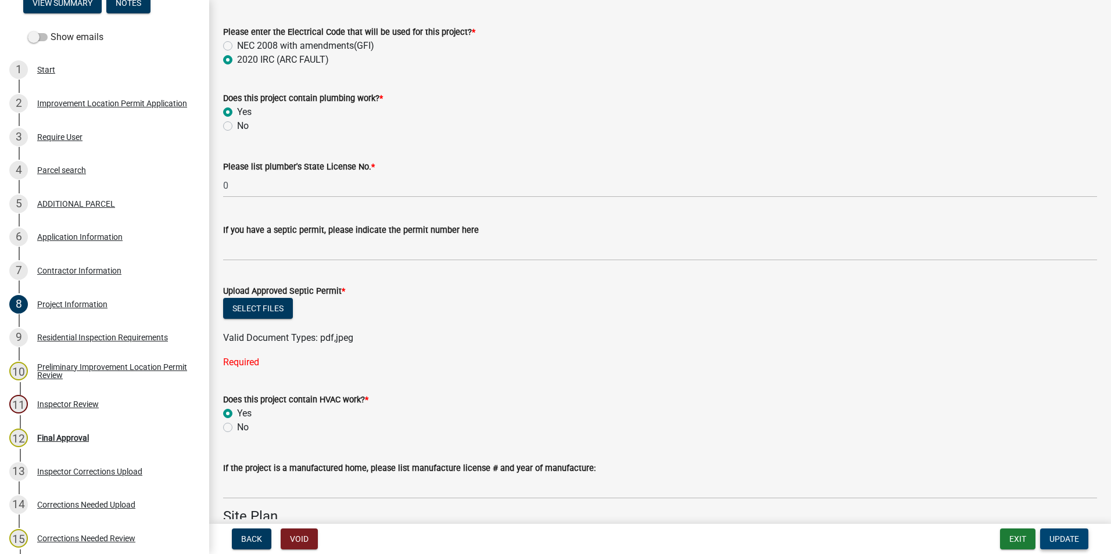
scroll to position [1917, 0]
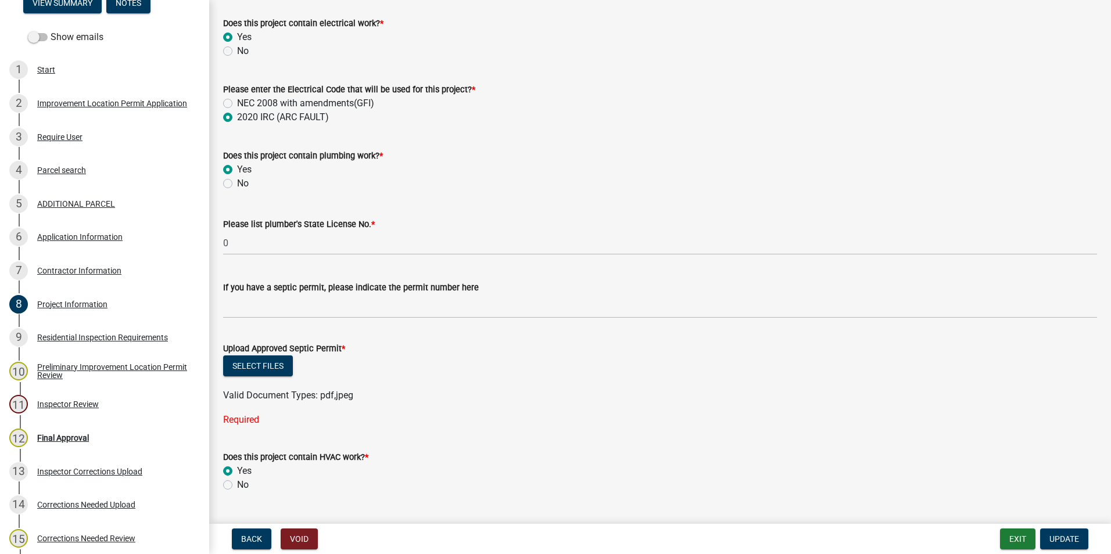
click at [237, 182] on label "No" at bounding box center [243, 184] width 12 height 14
click at [237, 182] on input "No" at bounding box center [241, 181] width 8 height 8
radio input "true"
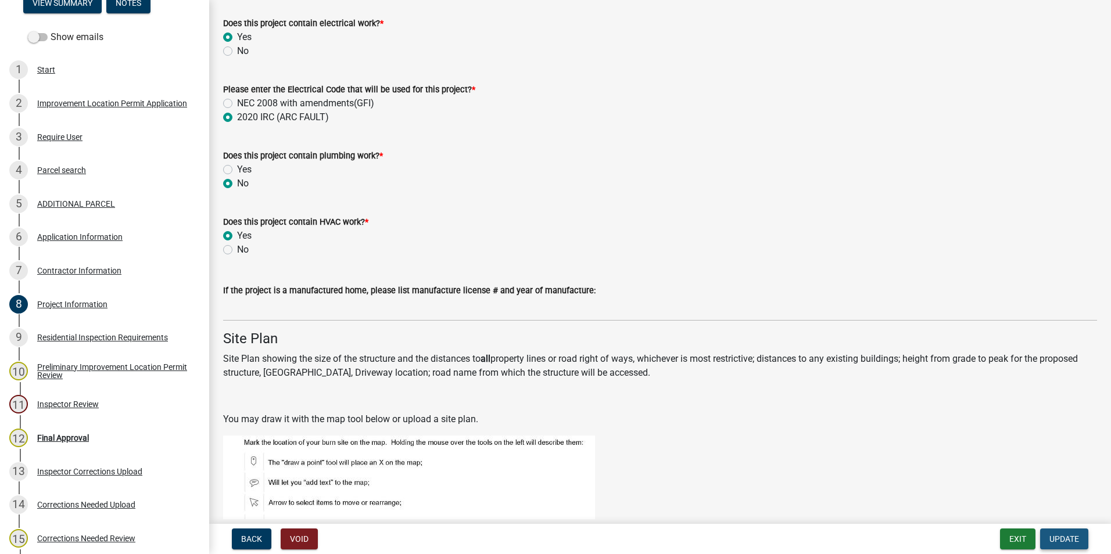
click at [1061, 539] on span "Update" at bounding box center [1065, 539] width 30 height 9
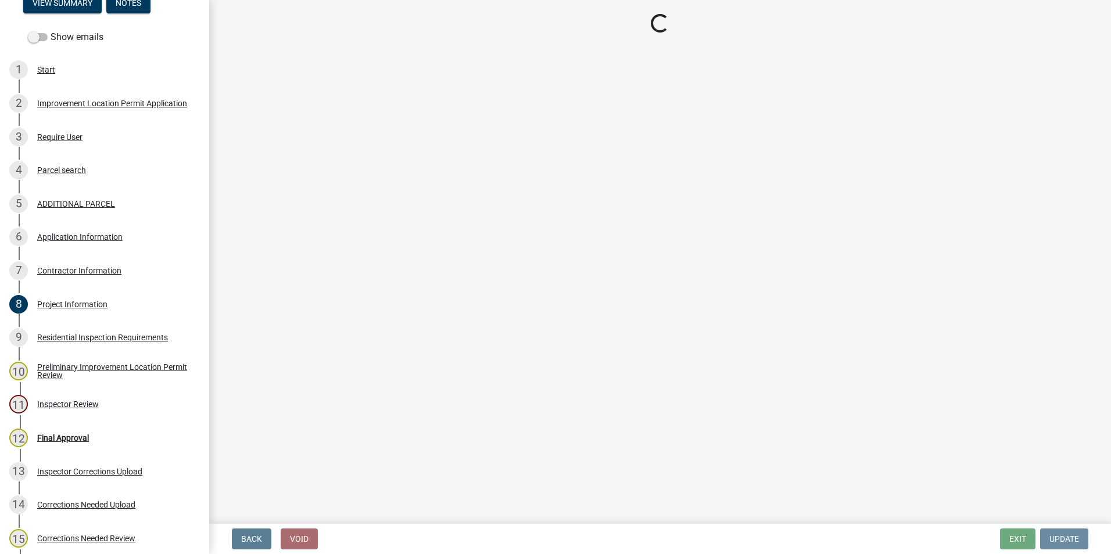
scroll to position [0, 0]
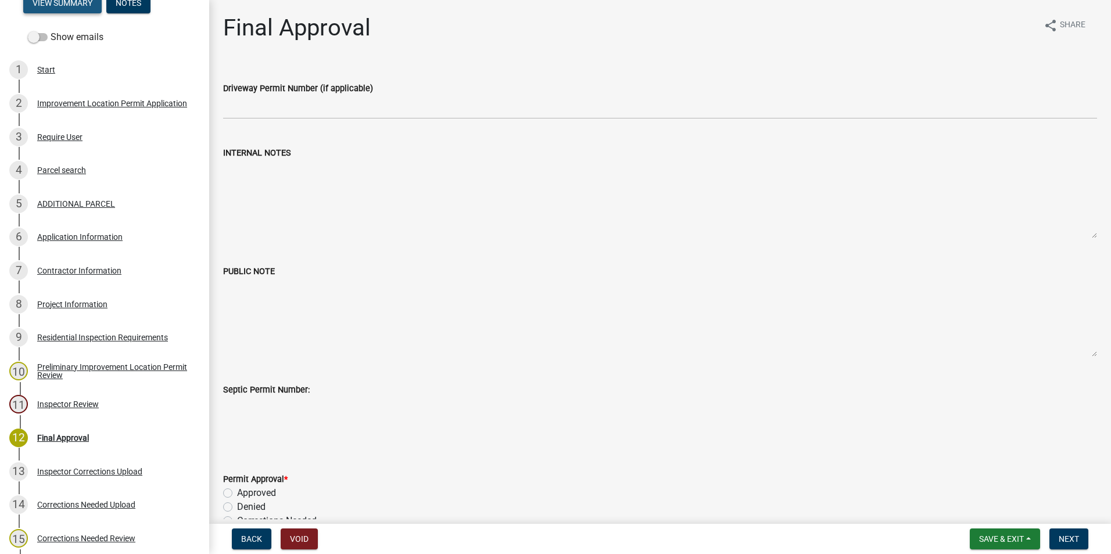
click at [66, 7] on button "View Summary" at bounding box center [62, 2] width 78 height 21
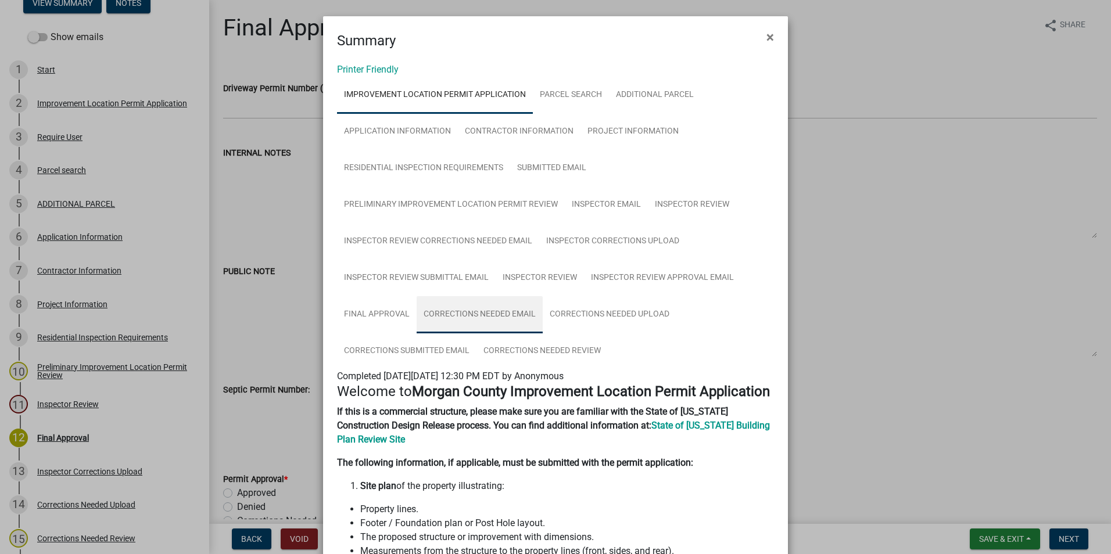
click at [516, 314] on link "Corrections Needed Email" at bounding box center [480, 314] width 126 height 37
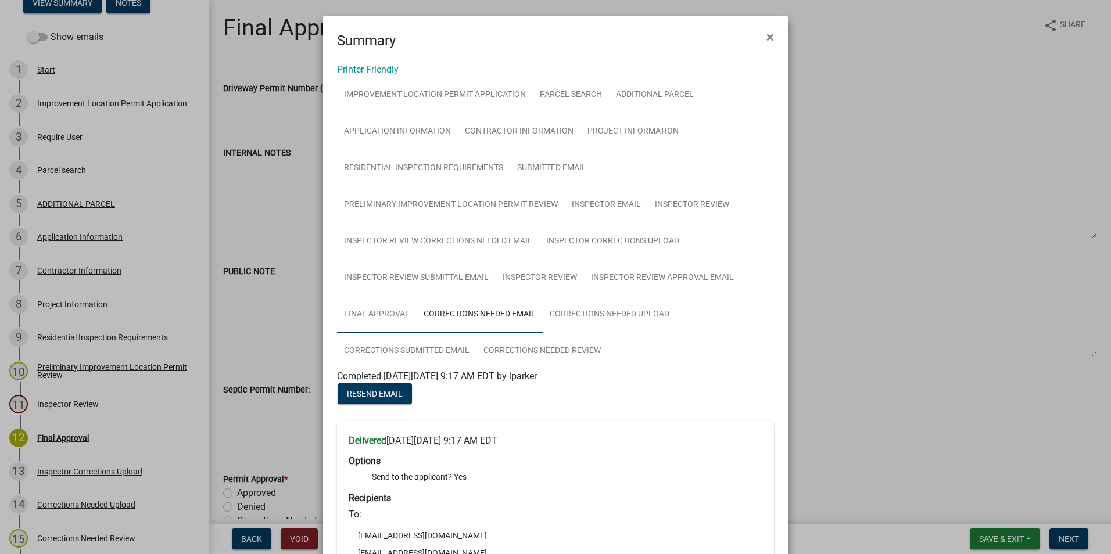
click at [385, 319] on link "Final Approval" at bounding box center [377, 314] width 80 height 37
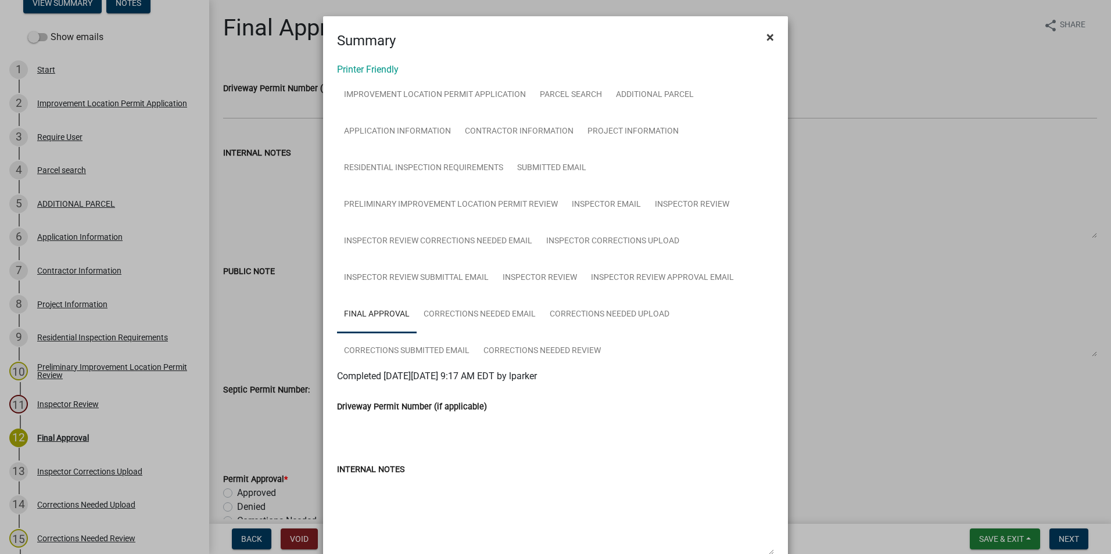
click at [769, 39] on span "×" at bounding box center [771, 37] width 8 height 16
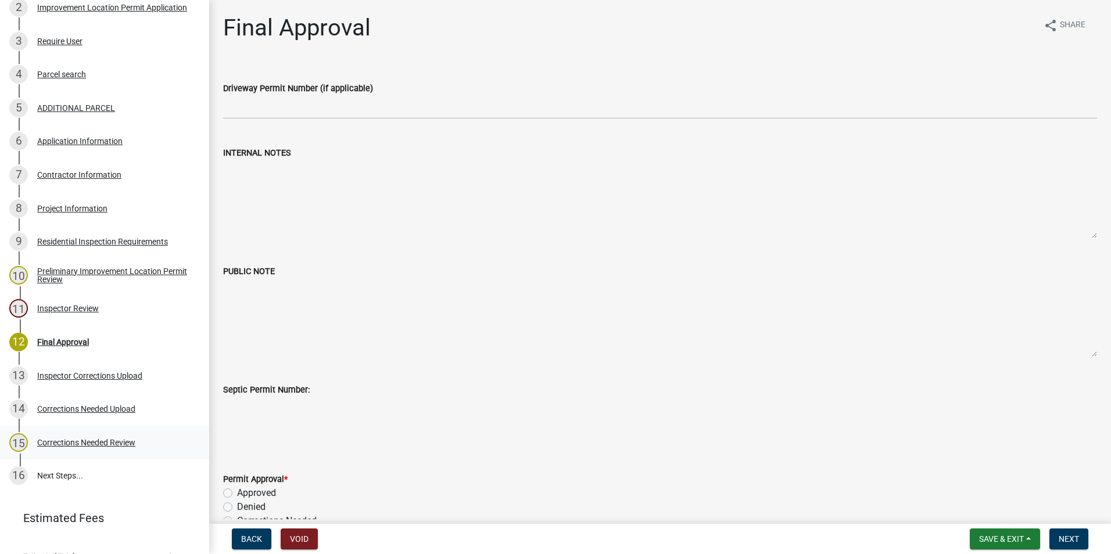
scroll to position [288, 0]
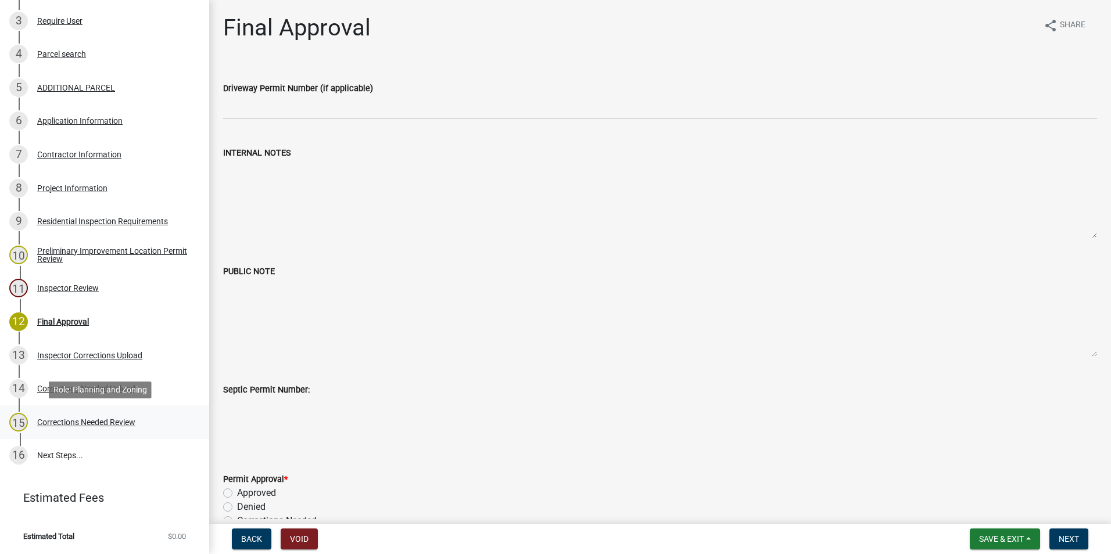
click at [98, 414] on div "15 Corrections Needed Review" at bounding box center [99, 422] width 181 height 19
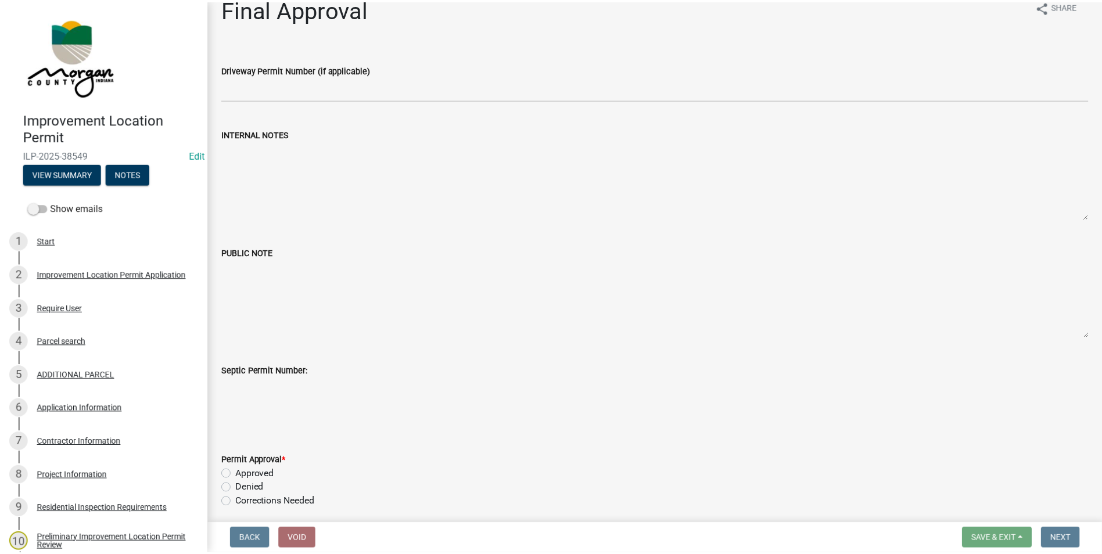
scroll to position [0, 0]
